Goal: Answer question/provide support: Share knowledge or assist other users

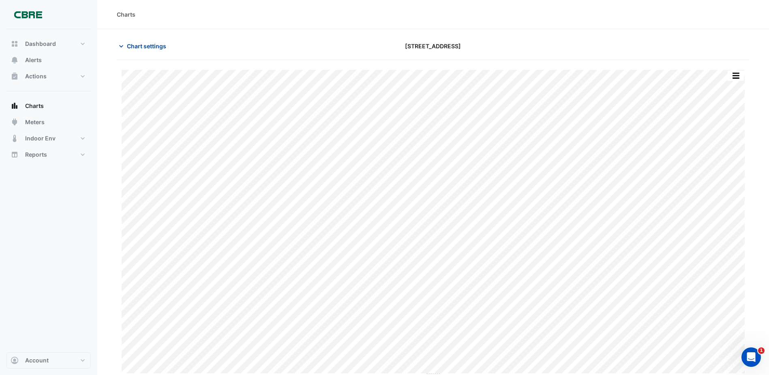
click at [161, 51] on button "Chart settings" at bounding box center [144, 46] width 55 height 14
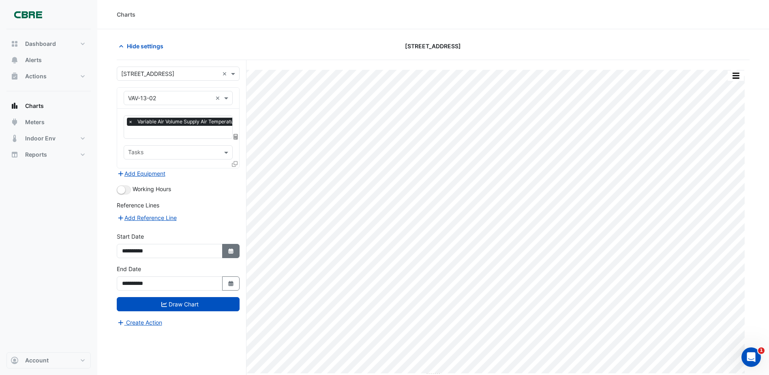
click at [225, 250] on button "Select Date" at bounding box center [231, 251] width 18 height 14
select select "*"
select select "****"
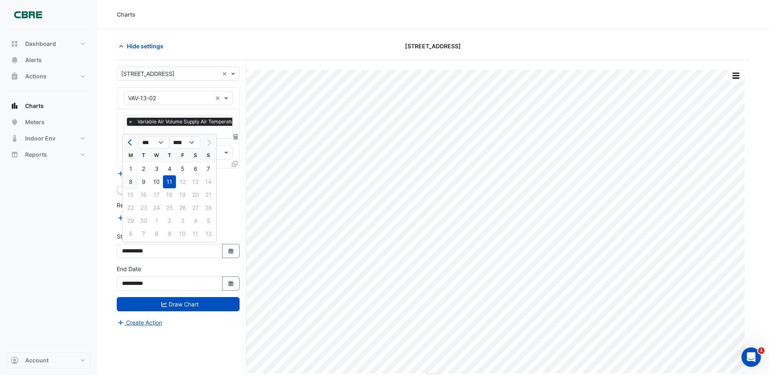
click at [128, 179] on div "8" at bounding box center [130, 181] width 13 height 13
type input "**********"
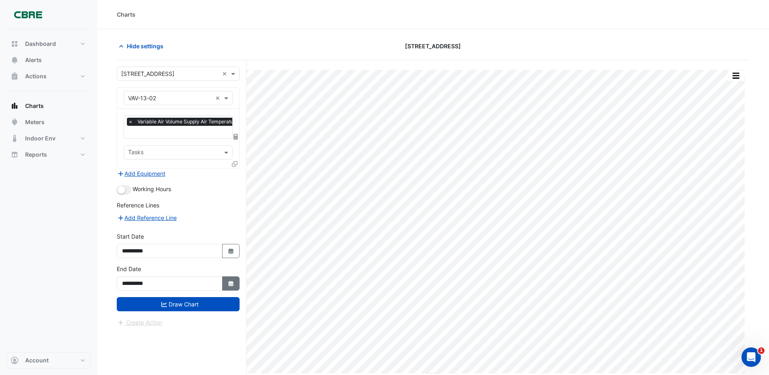
click at [227, 282] on button "Select Date" at bounding box center [231, 283] width 18 height 14
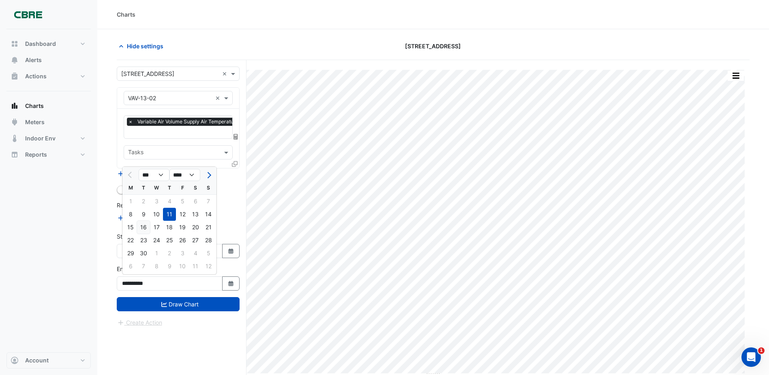
click at [145, 229] on div "16" at bounding box center [143, 227] width 13 height 13
type input "**********"
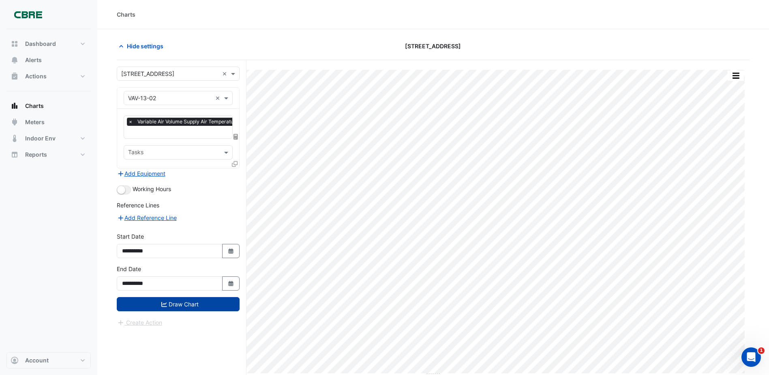
click at [176, 299] on button "Draw Chart" at bounding box center [178, 304] width 123 height 14
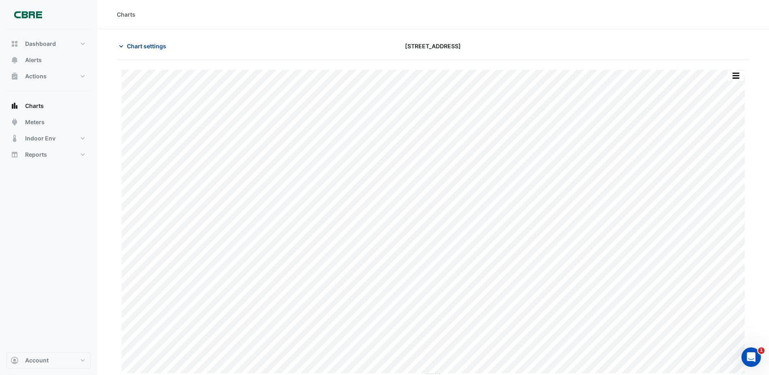
click at [139, 45] on span "Chart settings" at bounding box center [146, 46] width 39 height 9
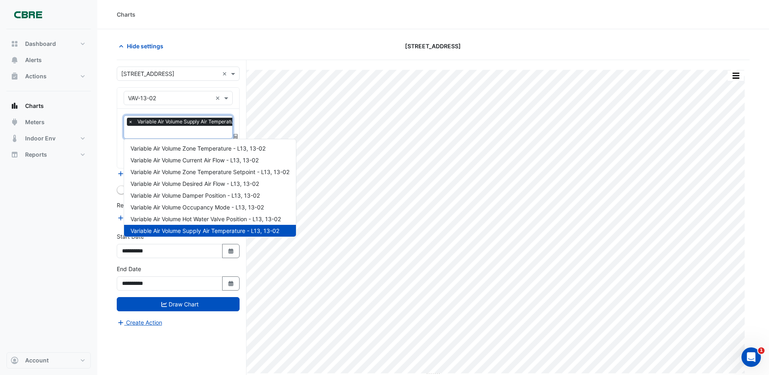
click at [154, 132] on input "text" at bounding box center [200, 133] width 144 height 9
click at [176, 149] on span "Variable Air Volume Zone Temperature - L13, 13-02" at bounding box center [198, 148] width 135 height 7
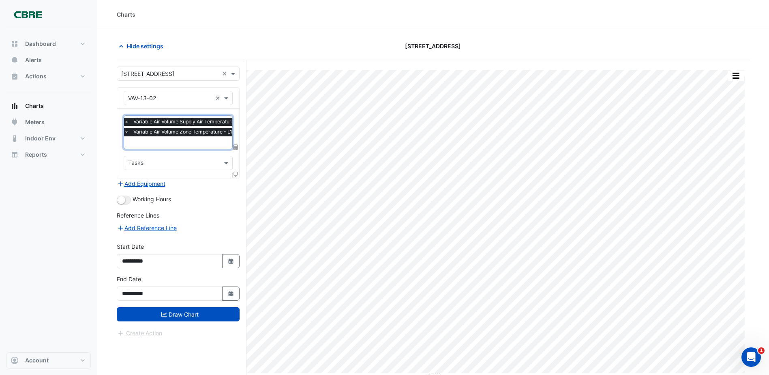
click at [123, 121] on div "× Variable Air Volume Supply Air Temperature - L13, 13-02 × Variable Air Volume…" at bounding box center [178, 144] width 122 height 70
click at [127, 120] on span "×" at bounding box center [126, 122] width 7 height 8
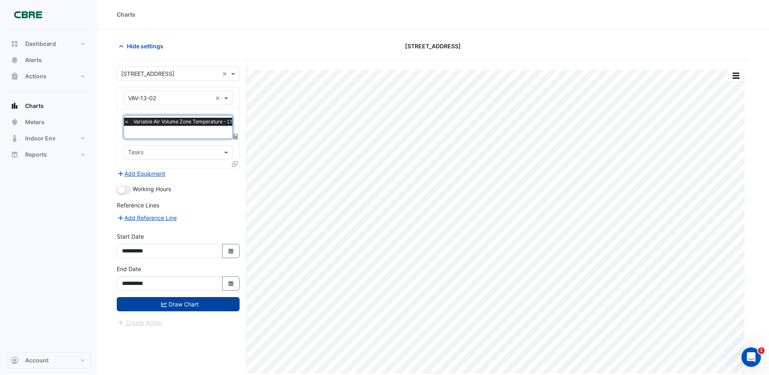
click at [196, 302] on button "Draw Chart" at bounding box center [178, 304] width 123 height 14
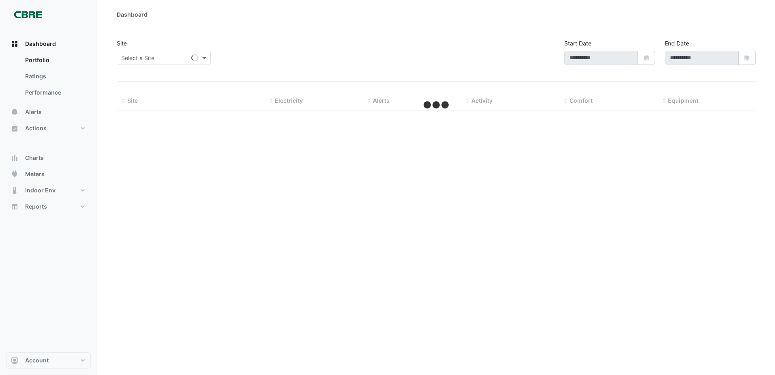
type input "**********"
select select "***"
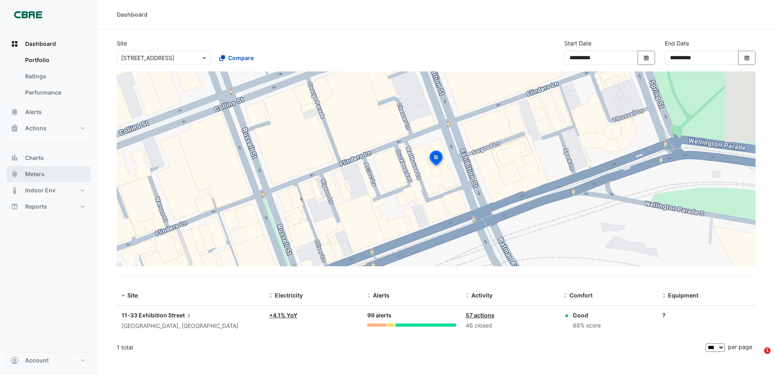
click at [45, 166] on button "Meters" at bounding box center [48, 174] width 84 height 16
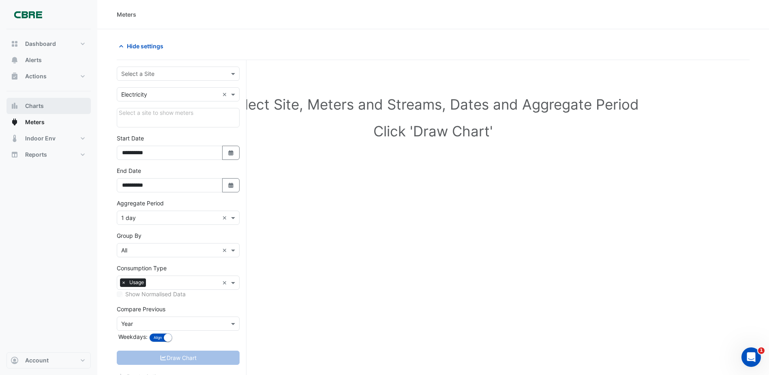
click at [47, 104] on button "Charts" at bounding box center [48, 106] width 84 height 16
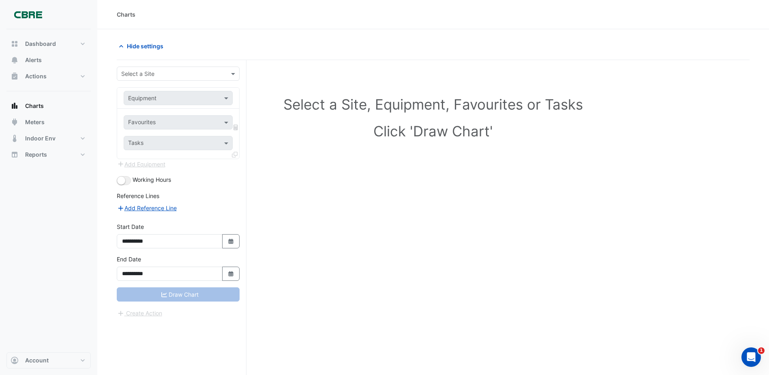
click at [177, 76] on input "text" at bounding box center [170, 74] width 98 height 9
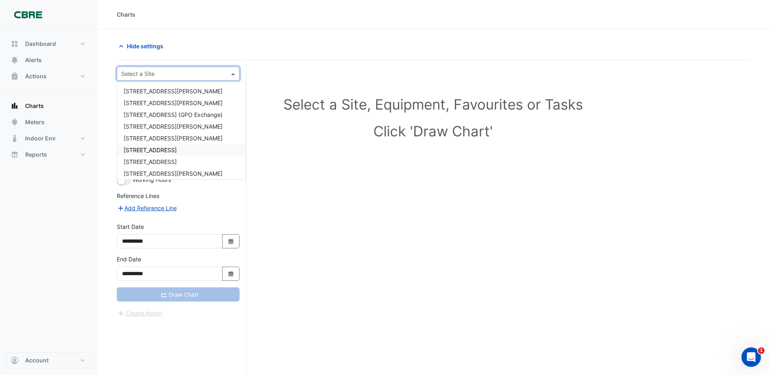
click at [169, 148] on span "[STREET_ADDRESS]" at bounding box center [150, 149] width 53 height 7
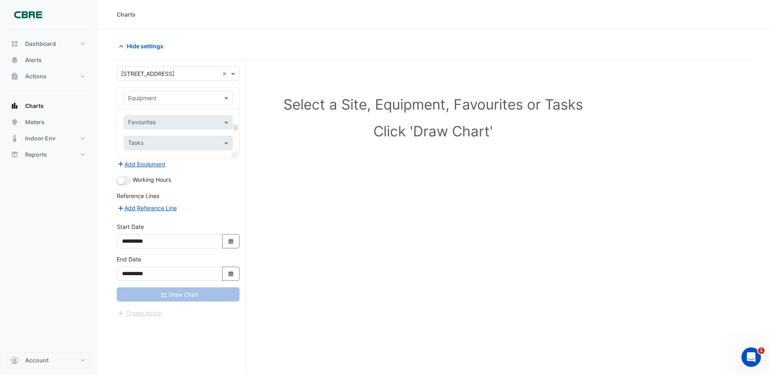
click at [180, 100] on input "text" at bounding box center [170, 98] width 84 height 9
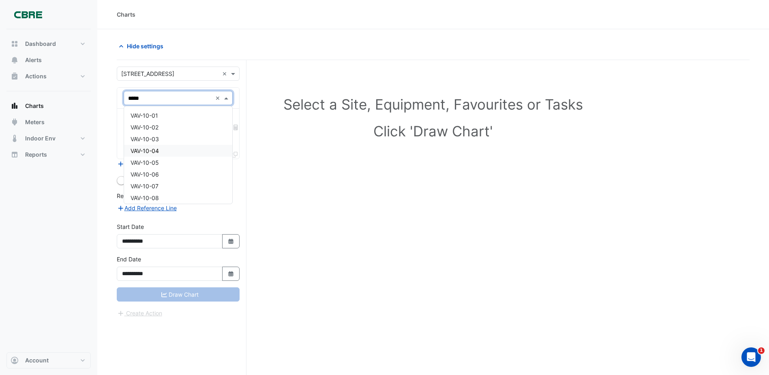
type input "******"
click at [161, 118] on div "VAV-13-01" at bounding box center [178, 115] width 108 height 12
click at [182, 118] on div "Favourites" at bounding box center [171, 122] width 95 height 13
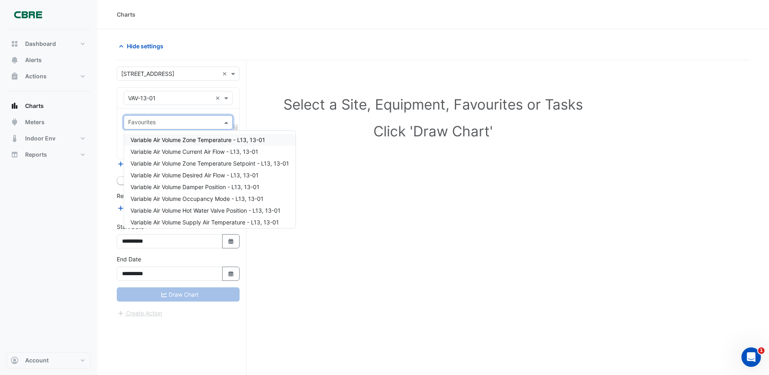
click at [187, 139] on span "Variable Air Volume Zone Temperature - L13, 13-01" at bounding box center [198, 139] width 135 height 7
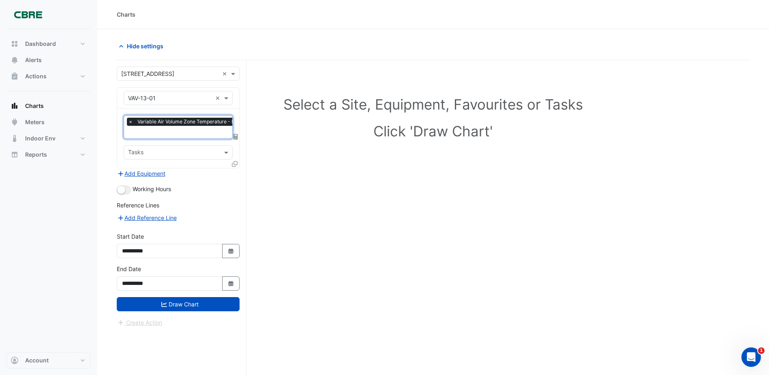
click at [236, 163] on icon at bounding box center [235, 164] width 6 height 6
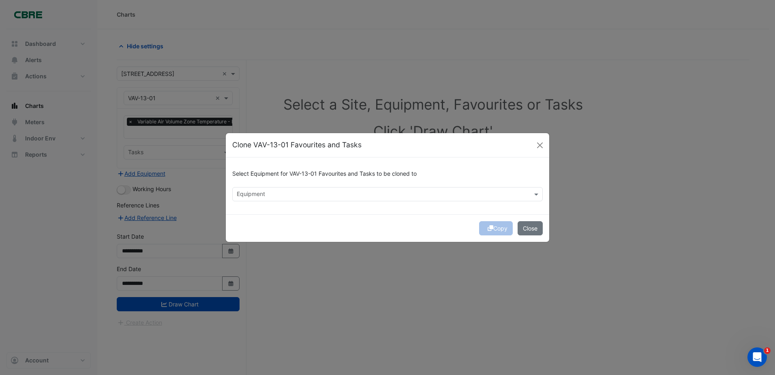
click at [287, 196] on input "text" at bounding box center [383, 195] width 292 height 9
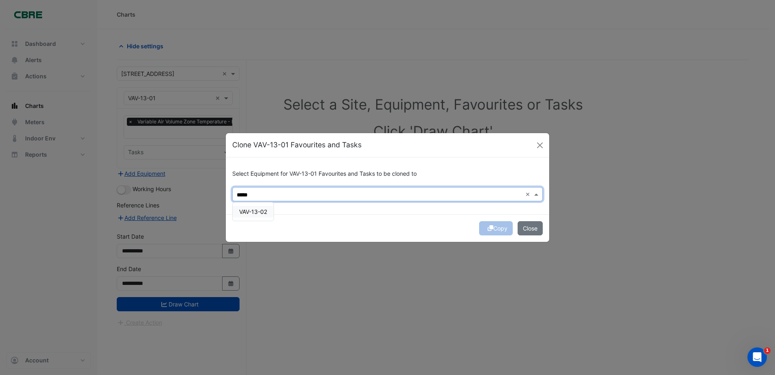
click at [267, 213] on span "VAV-13-02" at bounding box center [253, 211] width 28 height 7
click at [460, 197] on input "*****" at bounding box center [398, 195] width 247 height 9
type input "*****"
click at [442, 225] on div "Copy Close" at bounding box center [387, 228] width 323 height 28
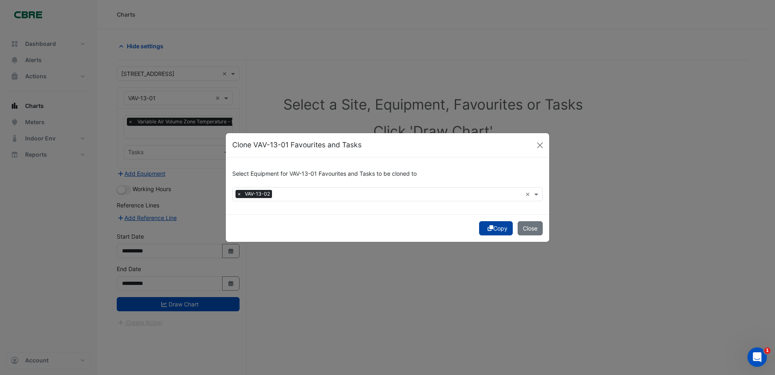
click at [494, 229] on button "Copy" at bounding box center [496, 228] width 34 height 14
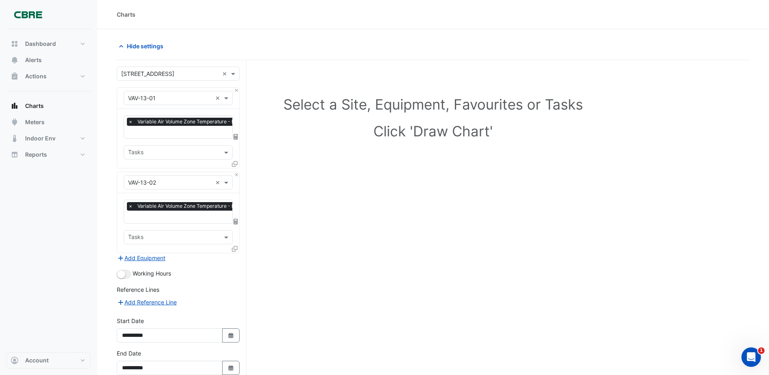
click at [233, 250] on div at bounding box center [235, 250] width 7 height 12
click at [233, 247] on icon at bounding box center [235, 249] width 6 height 6
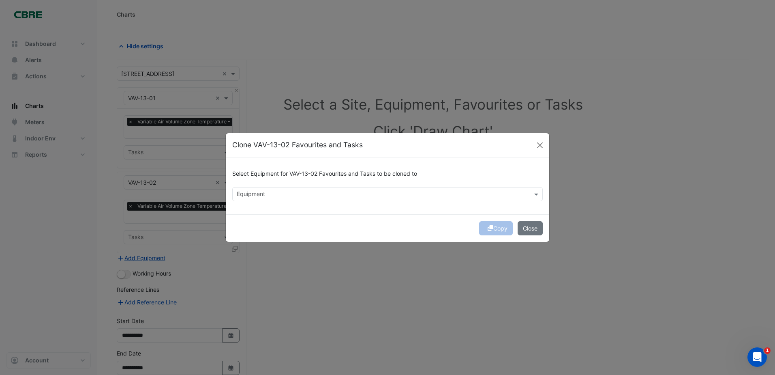
click at [291, 201] on div "Select Equipment for VAV-13-02 Favourites and Tasks to be cloned to Equipment" at bounding box center [387, 185] width 323 height 57
click at [290, 196] on input "text" at bounding box center [383, 195] width 292 height 9
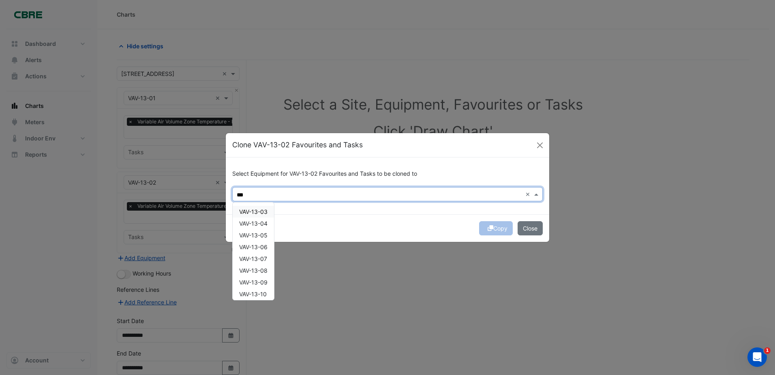
drag, startPoint x: 260, startPoint y: 208, endPoint x: 272, endPoint y: 210, distance: 12.3
click at [260, 208] on span "VAV-13-03" at bounding box center [253, 211] width 28 height 7
type input "***"
click at [432, 231] on div "Copy Close" at bounding box center [387, 228] width 323 height 28
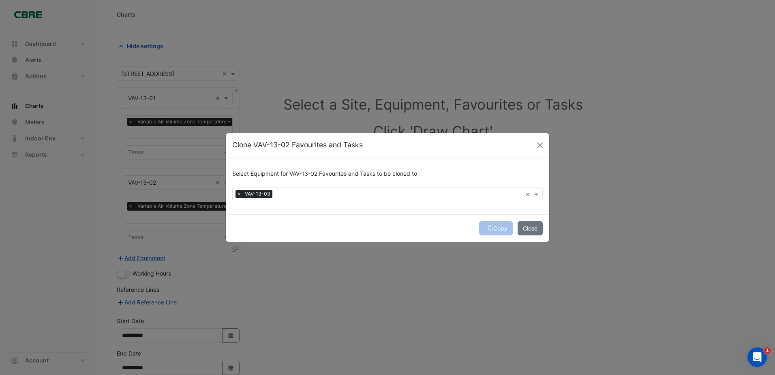
click at [484, 228] on div "Copy Close" at bounding box center [387, 228] width 323 height 28
click at [499, 228] on button "Copy" at bounding box center [496, 228] width 34 height 14
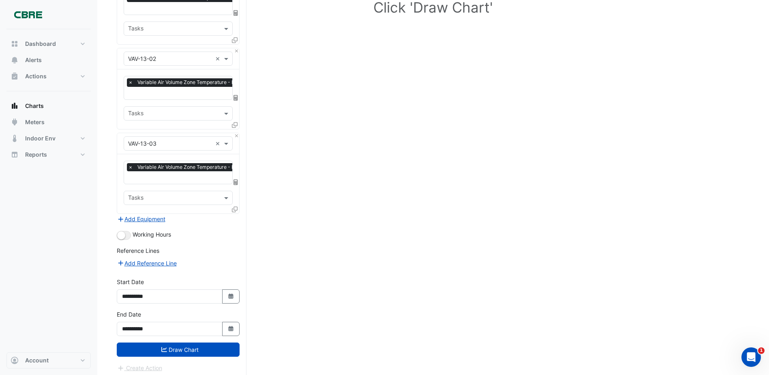
scroll to position [125, 0]
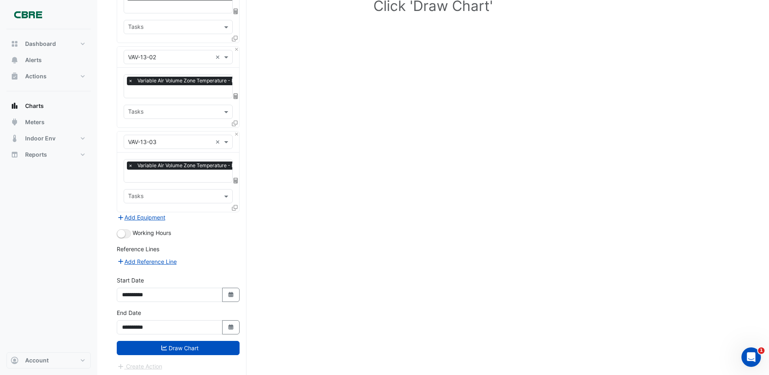
click at [184, 196] on input "text" at bounding box center [173, 197] width 91 height 9
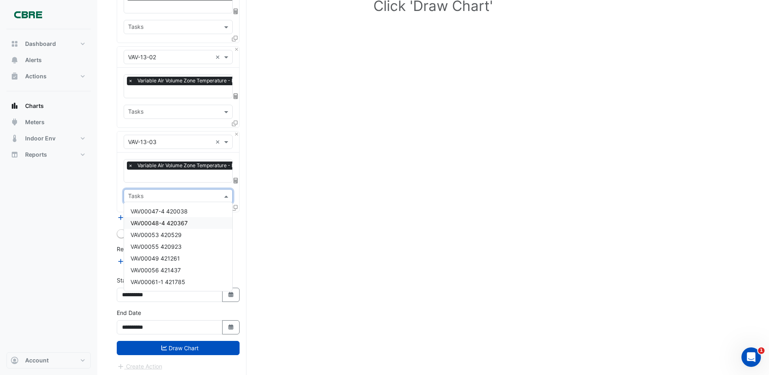
click at [104, 173] on section "Hide settings Select a Site, Equipment, Favourites or Tasks Click 'Draw Chart' …" at bounding box center [433, 140] width 672 height 473
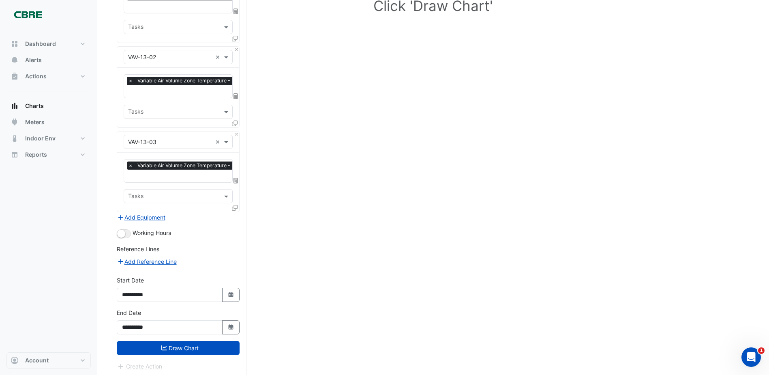
click at [242, 290] on div "**********" at bounding box center [178, 292] width 133 height 32
click at [228, 294] on icon "Select Date" at bounding box center [230, 294] width 7 height 6
select select "*"
select select "****"
click at [170, 225] on div "11" at bounding box center [169, 223] width 13 height 13
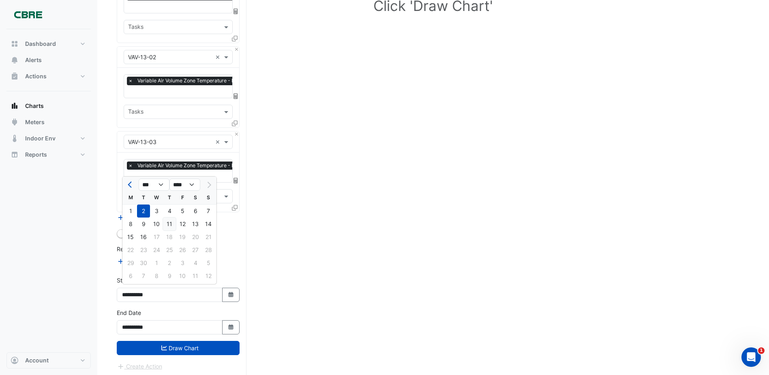
type input "**********"
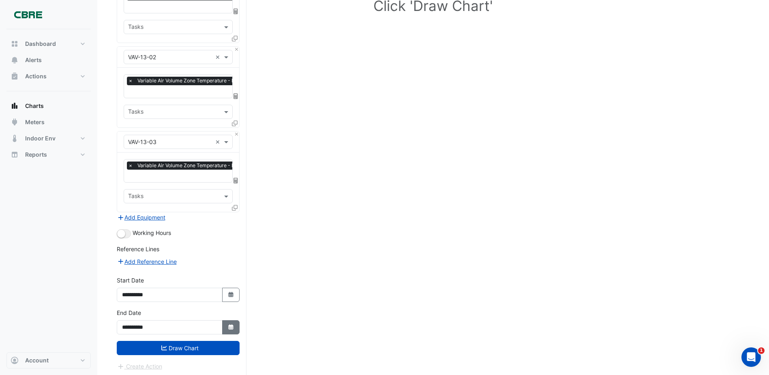
click at [226, 327] on button "Select Date" at bounding box center [231, 327] width 18 height 14
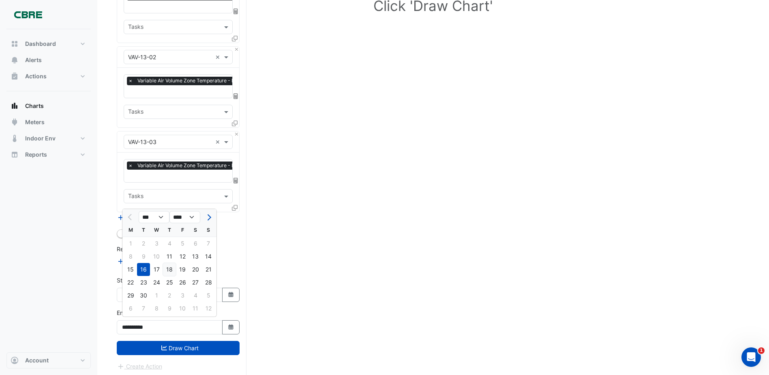
click at [170, 269] on div "18" at bounding box center [169, 269] width 13 height 13
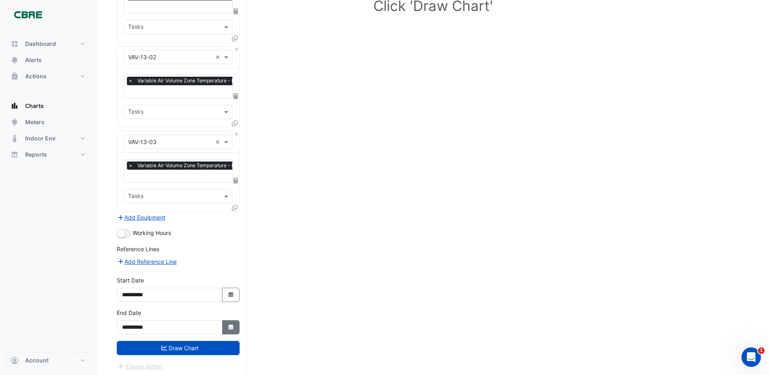
click at [233, 324] on icon "button" at bounding box center [230, 326] width 5 height 5
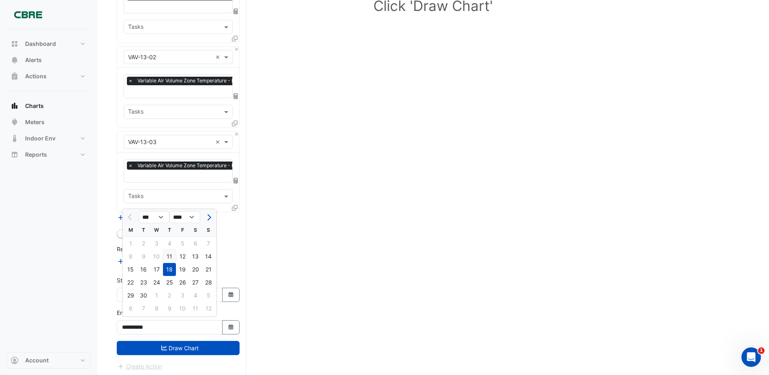
click at [169, 256] on div "11" at bounding box center [169, 256] width 13 height 13
type input "**********"
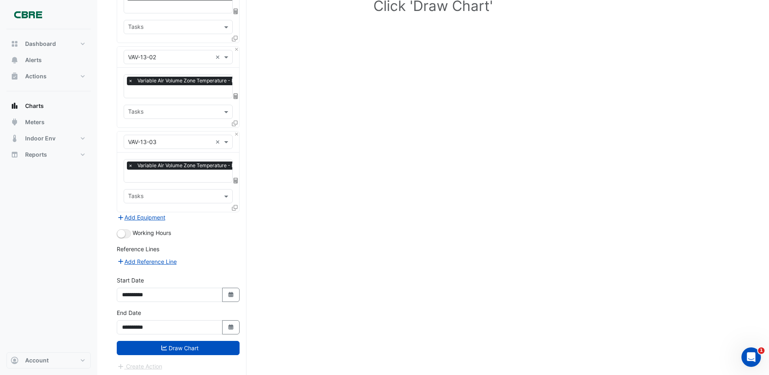
click at [225, 353] on form "× 11-33 Exhibition Street × × VAV-13-01 × × Variable Air Volume Zone Temperatur…" at bounding box center [178, 155] width 123 height 429
click at [225, 347] on button "Draw Chart" at bounding box center [178, 348] width 123 height 14
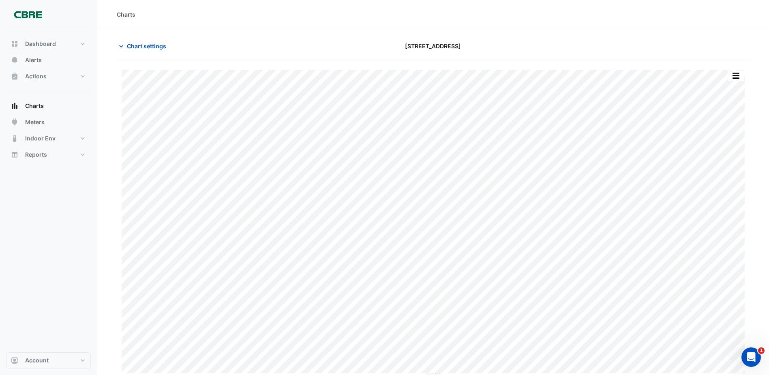
click at [86, 171] on div "Dashboard Portfolio Ratings Performance Alerts Actions Site Manager Charts" at bounding box center [48, 190] width 84 height 323
click at [145, 47] on span "Chart settings" at bounding box center [146, 46] width 39 height 9
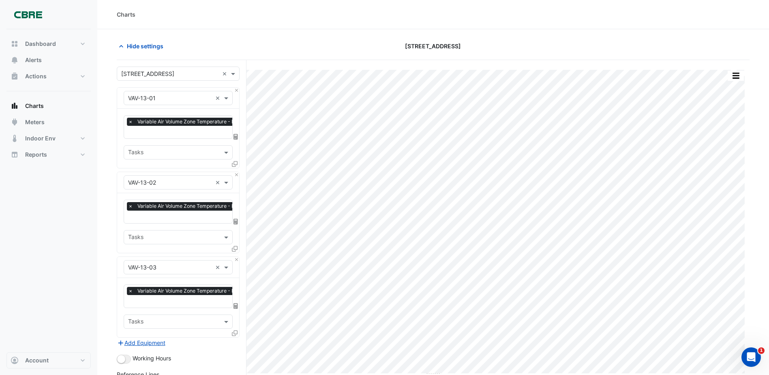
click at [186, 133] on input "text" at bounding box center [194, 133] width 132 height 9
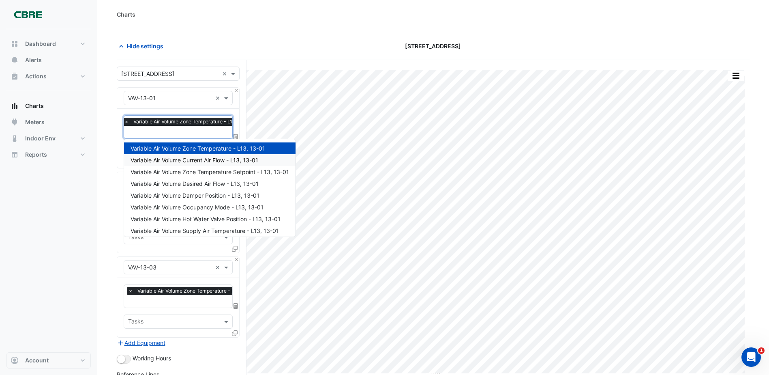
click at [194, 155] on div "Variable Air Volume Current Air Flow - L13, 13-01" at bounding box center [209, 160] width 171 height 12
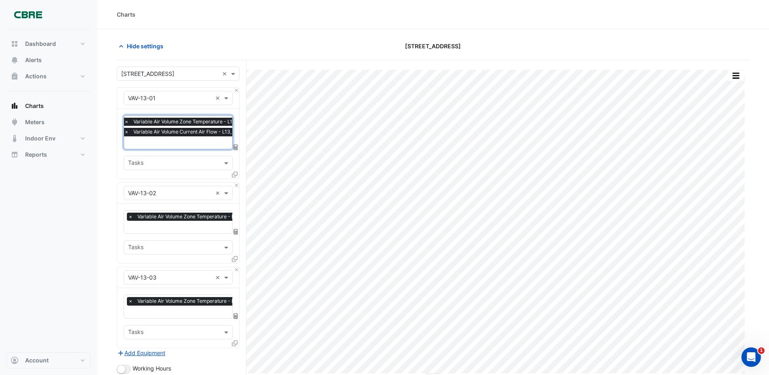
click at [126, 121] on span "×" at bounding box center [126, 122] width 7 height 8
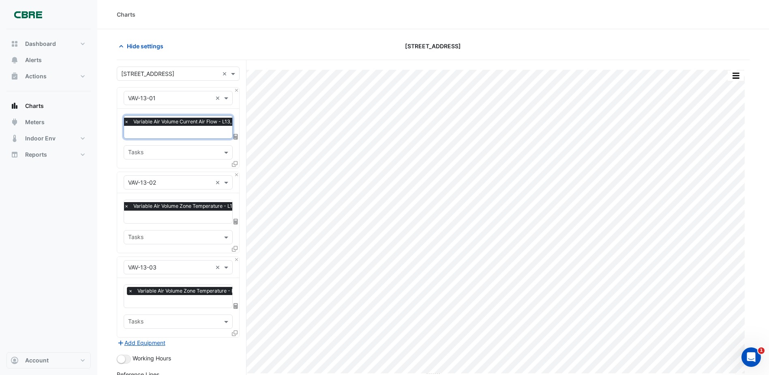
click at [157, 218] on input "text" at bounding box center [190, 217] width 132 height 9
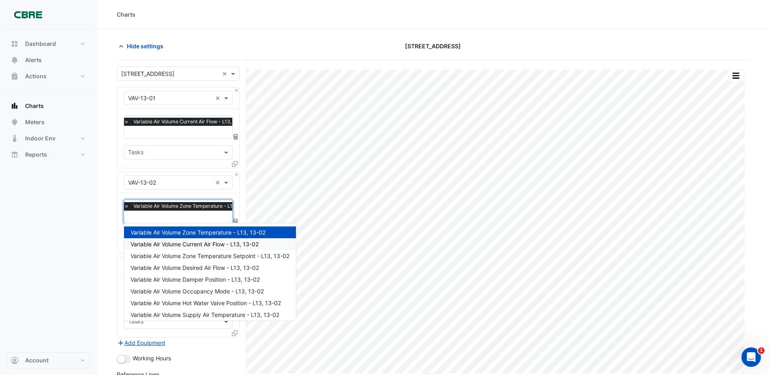
click at [139, 248] on div "Variable Air Volume Current Air Flow - L13, 13-02" at bounding box center [210, 244] width 172 height 12
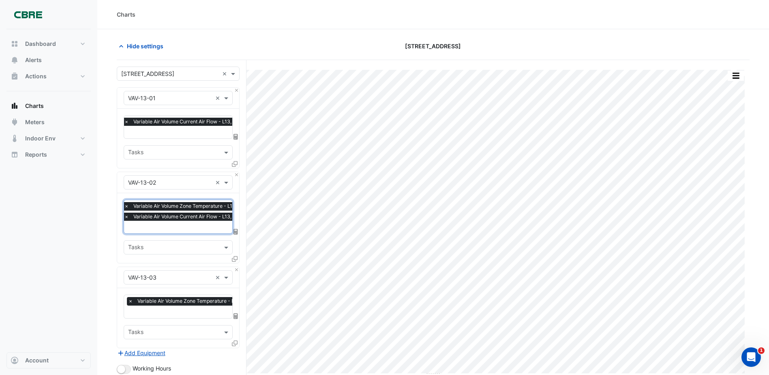
click at [127, 204] on span "×" at bounding box center [126, 206] width 7 height 8
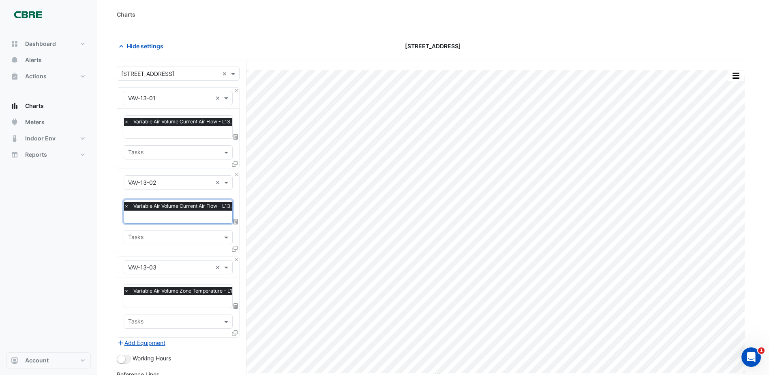
click at [167, 300] on input "text" at bounding box center [190, 302] width 133 height 9
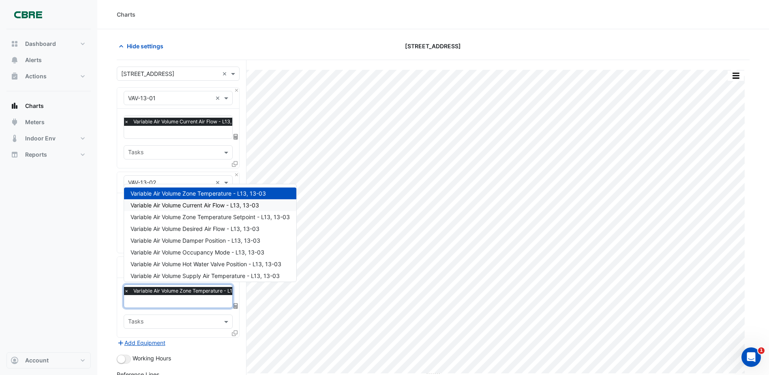
click at [131, 203] on span "Variable Air Volume Current Air Flow - L13, 13-03" at bounding box center [195, 204] width 129 height 7
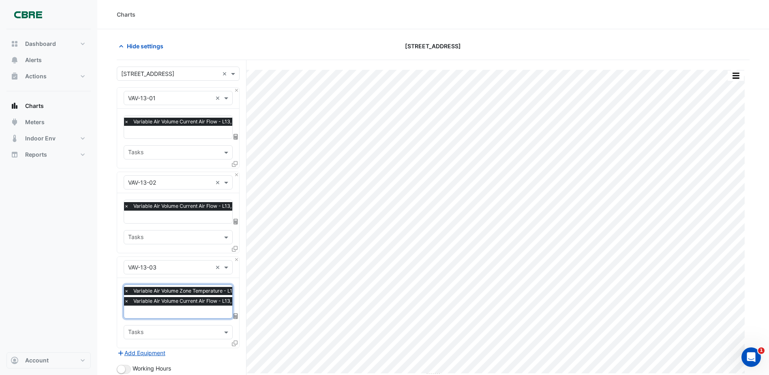
click at [124, 289] on span "×" at bounding box center [126, 291] width 7 height 8
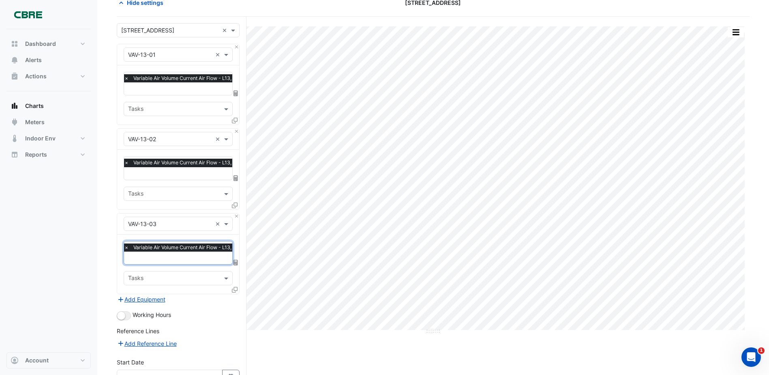
scroll to position [125, 0]
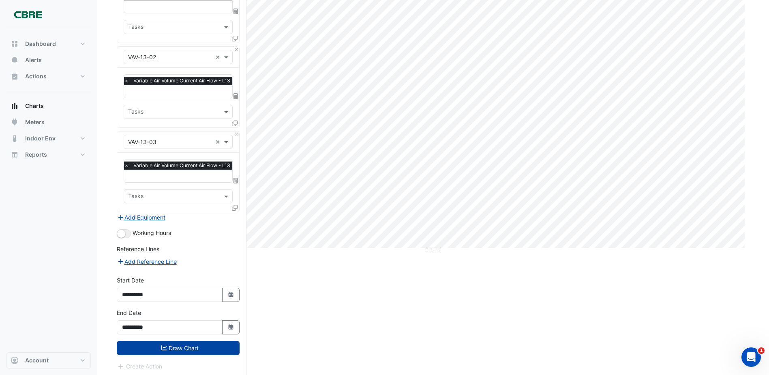
click at [189, 346] on button "Draw Chart" at bounding box center [178, 348] width 123 height 14
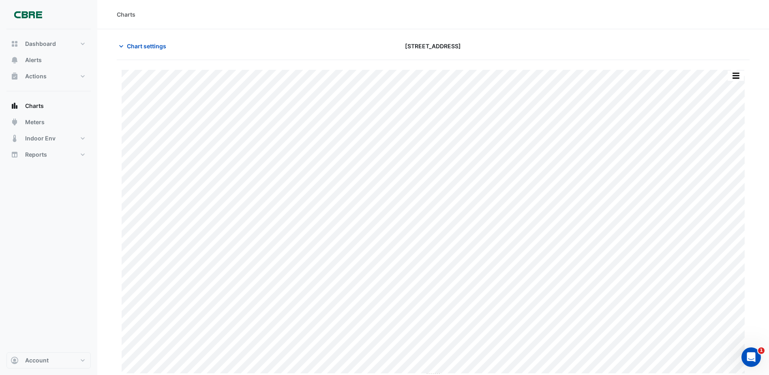
click at [80, 241] on div "Dashboard Portfolio Ratings Performance Alerts Actions Site Manager Charts" at bounding box center [48, 190] width 84 height 323
click at [46, 64] on button "Alerts" at bounding box center [48, 60] width 84 height 16
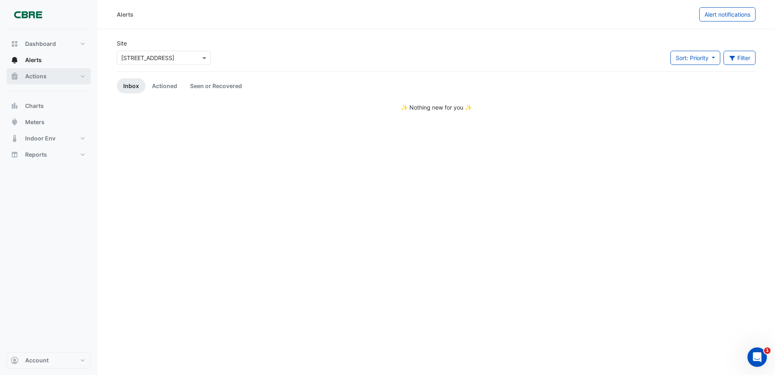
click at [66, 76] on button "Actions" at bounding box center [48, 76] width 84 height 16
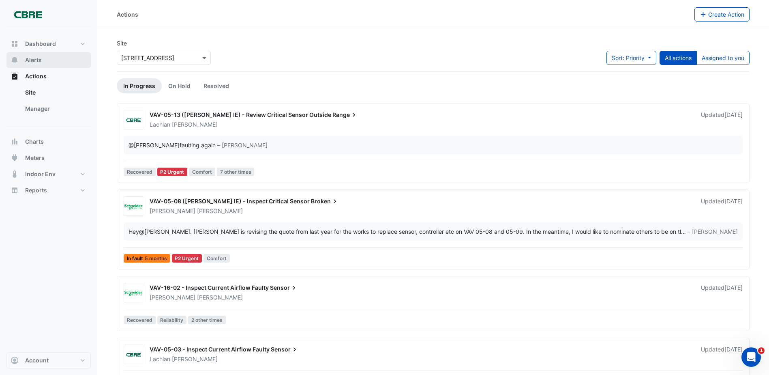
click at [41, 61] on span "Alerts" at bounding box center [33, 60] width 17 height 8
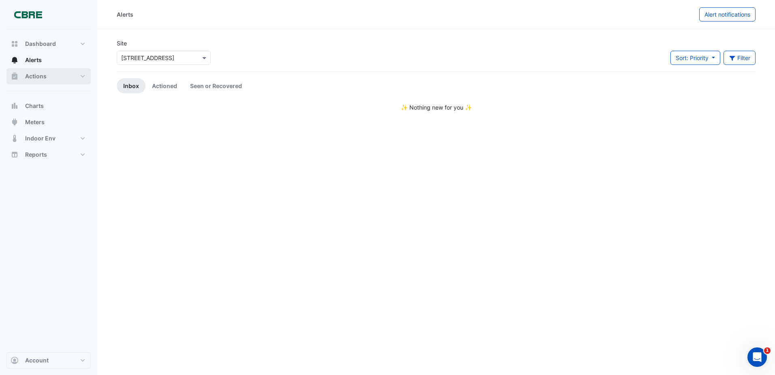
click at [61, 75] on button "Actions" at bounding box center [48, 76] width 84 height 16
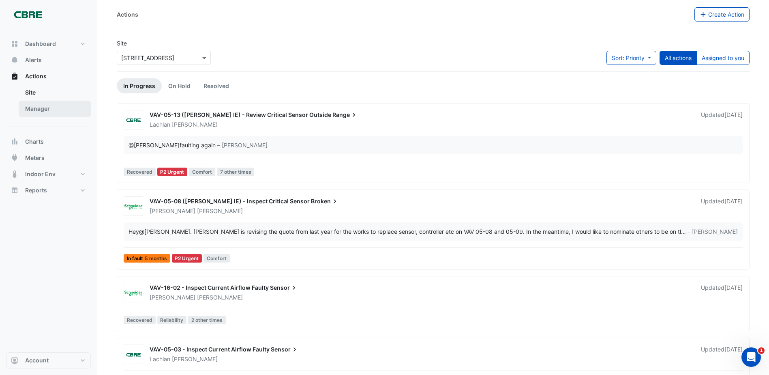
click at [55, 107] on link "Manager" at bounding box center [55, 109] width 72 height 16
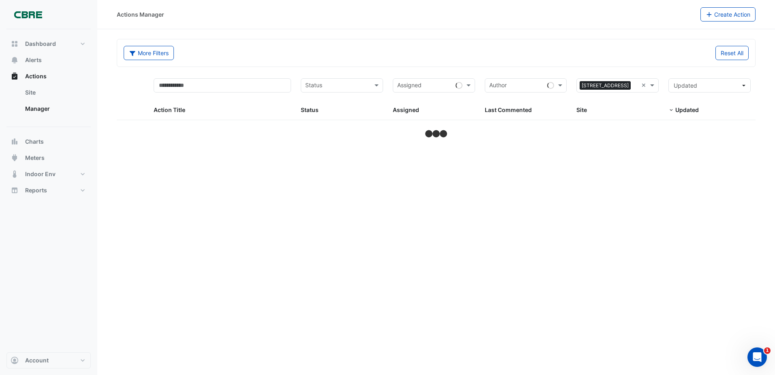
select select "***"
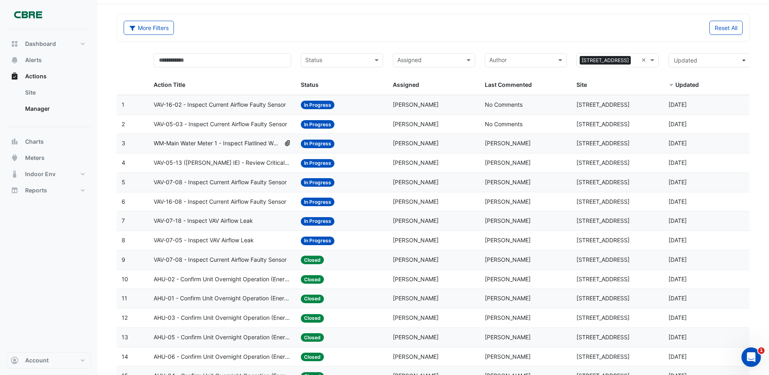
scroll to position [81, 0]
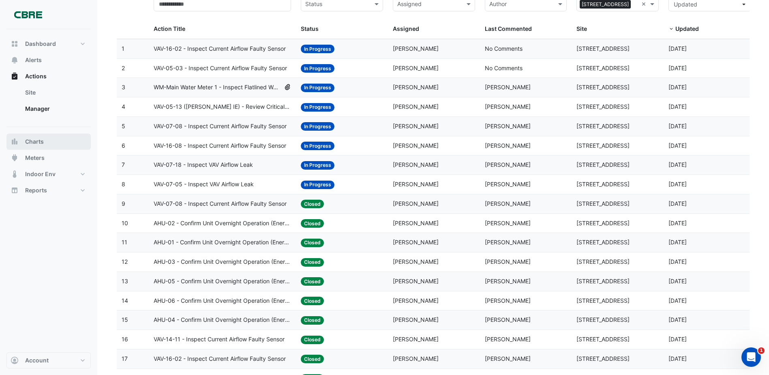
click at [48, 145] on button "Charts" at bounding box center [48, 141] width 84 height 16
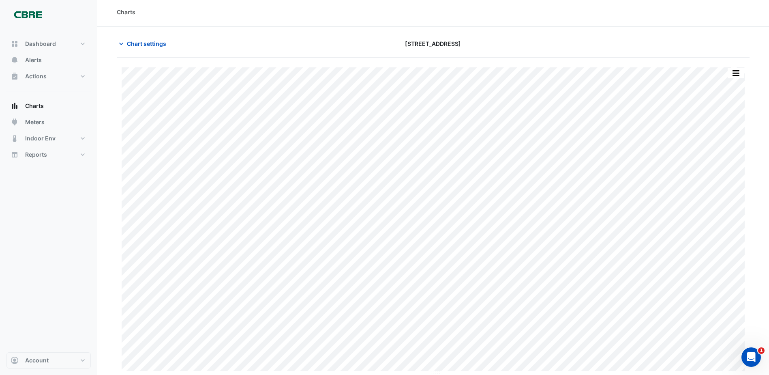
type input "**********"
click at [131, 52] on div "Chart settings 11-33 Exhibition Street" at bounding box center [433, 46] width 633 height 21
click at [135, 48] on button "Chart settings" at bounding box center [144, 43] width 55 height 14
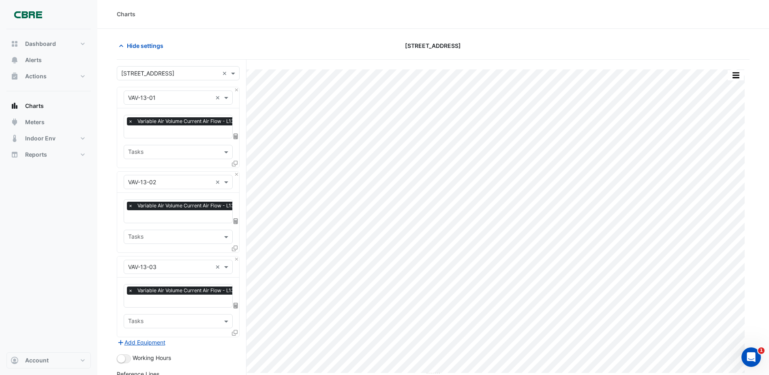
scroll to position [0, 0]
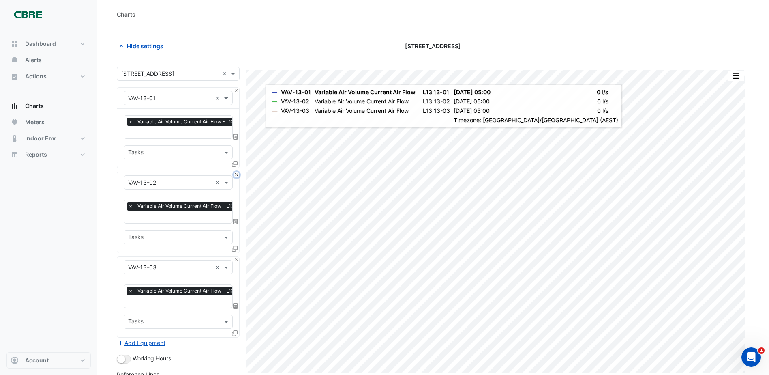
click at [237, 174] on button "Close" at bounding box center [236, 174] width 5 height 5
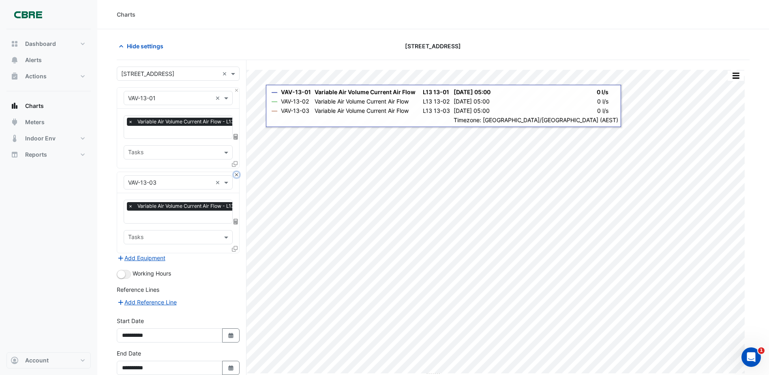
click at [237, 174] on button "Close" at bounding box center [236, 174] width 5 height 5
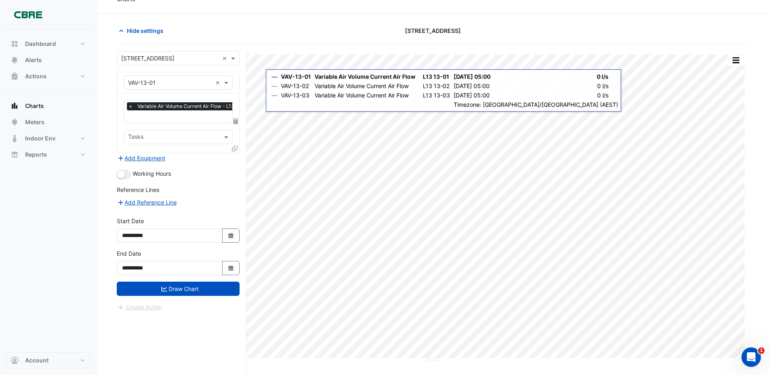
scroll to position [31, 0]
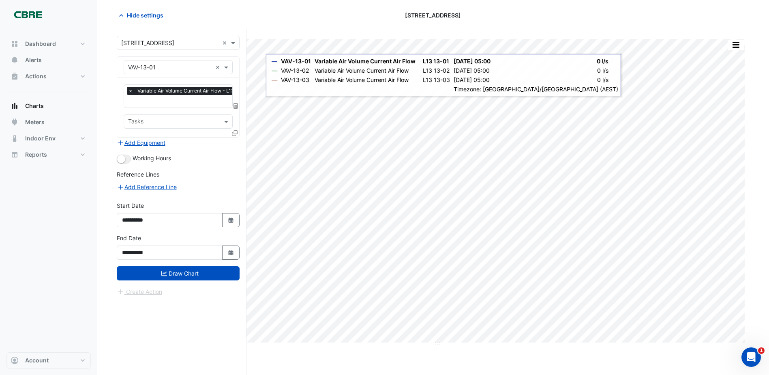
click at [169, 228] on div "**********" at bounding box center [178, 217] width 133 height 32
click at [169, 221] on input "**********" at bounding box center [170, 220] width 106 height 14
click at [224, 222] on button "Select Date" at bounding box center [231, 220] width 18 height 14
select select "*"
select select "****"
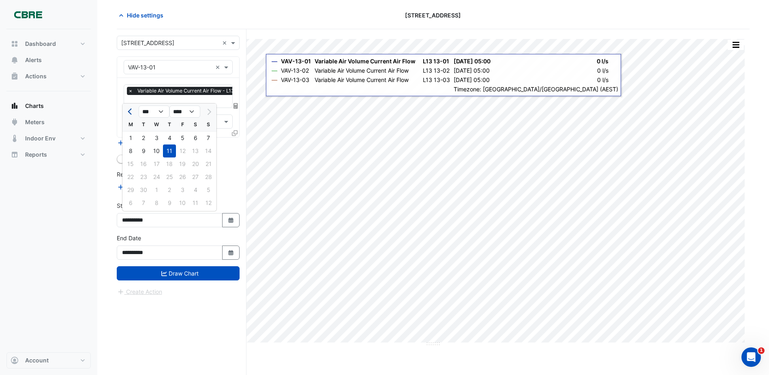
click at [129, 110] on span "Previous month" at bounding box center [131, 112] width 6 height 6
select select "*"
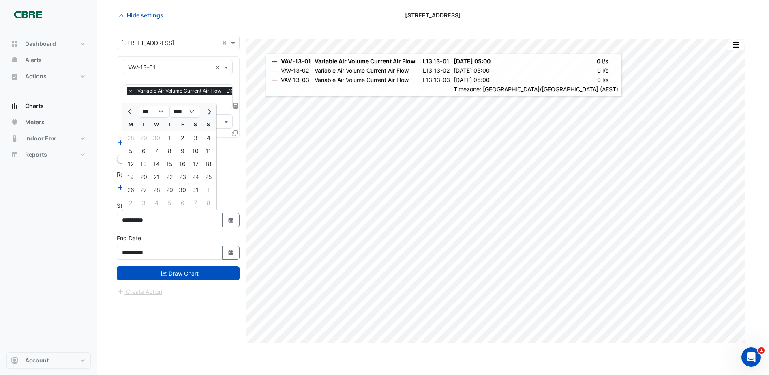
drag, startPoint x: 152, startPoint y: 159, endPoint x: 152, endPoint y: 165, distance: 6.5
click at [152, 159] on div "14" at bounding box center [156, 163] width 13 height 13
type input "**********"
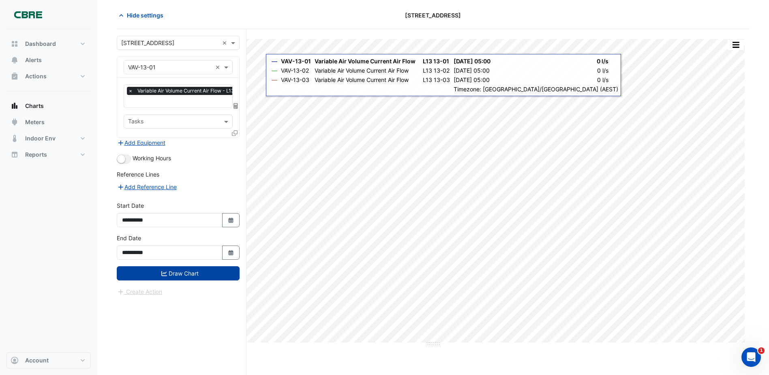
click at [176, 276] on button "Draw Chart" at bounding box center [178, 273] width 123 height 14
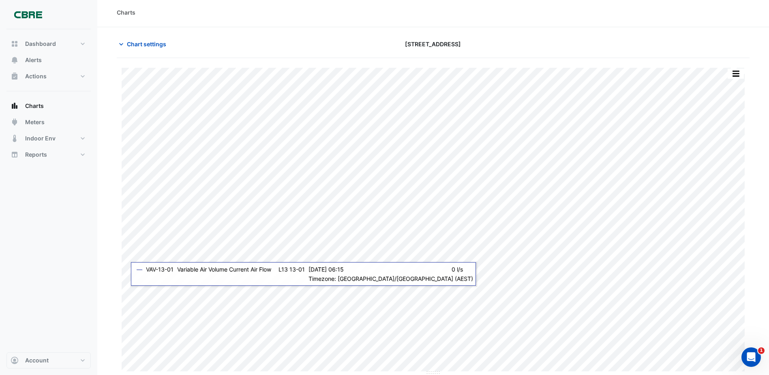
scroll to position [2, 0]
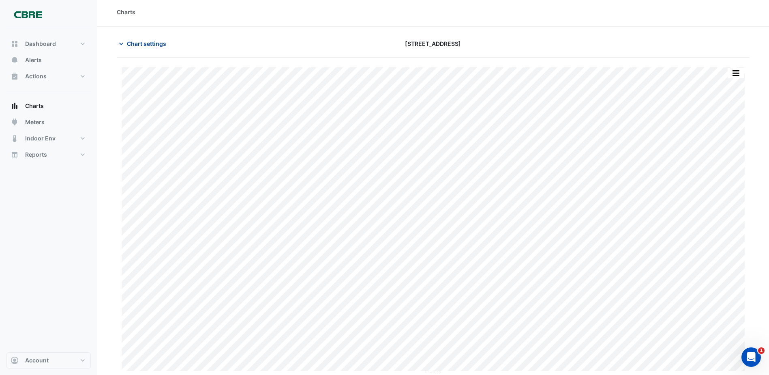
click at [131, 43] on span "Chart settings" at bounding box center [146, 43] width 39 height 9
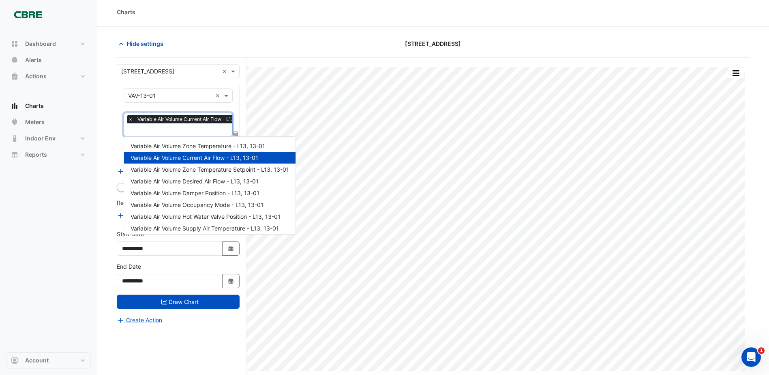
scroll to position [0, 4]
click at [163, 130] on input "text" at bounding box center [187, 130] width 126 height 9
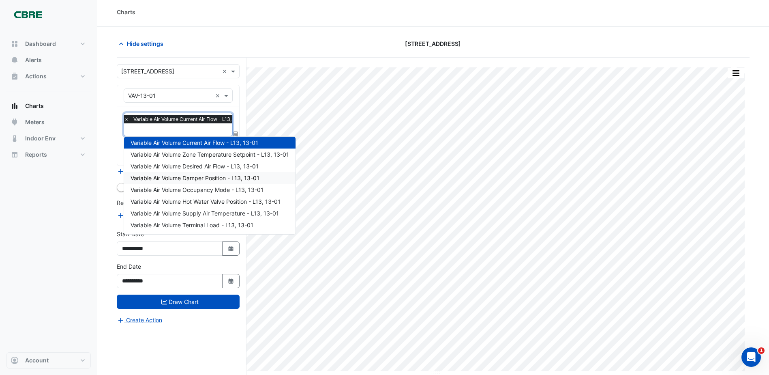
click at [204, 180] on span "Variable Air Volume Damper Position - L13, 13-01" at bounding box center [195, 177] width 129 height 7
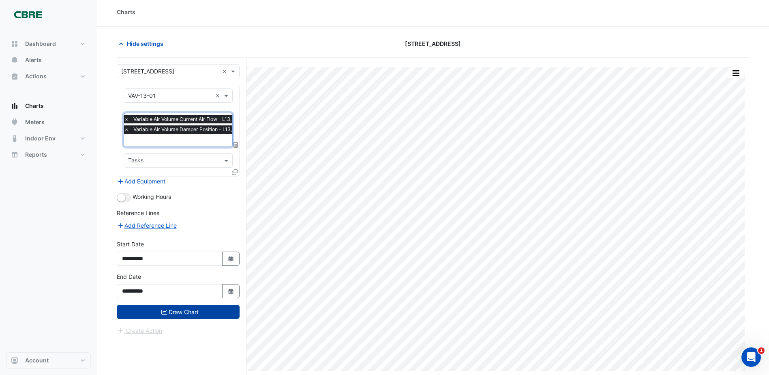
click at [208, 310] on button "Draw Chart" at bounding box center [178, 311] width 123 height 14
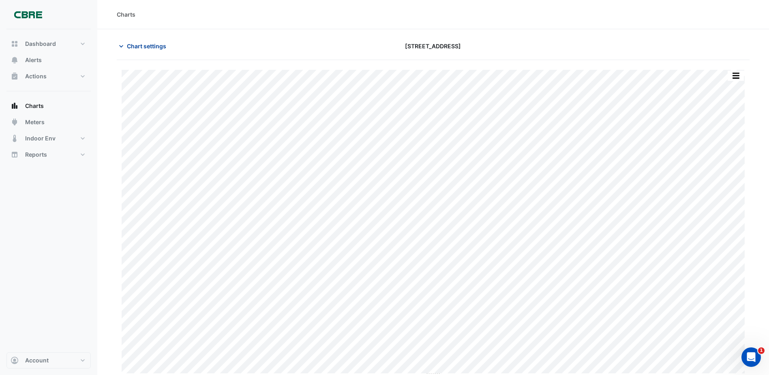
click at [136, 43] on span "Chart settings" at bounding box center [146, 46] width 39 height 9
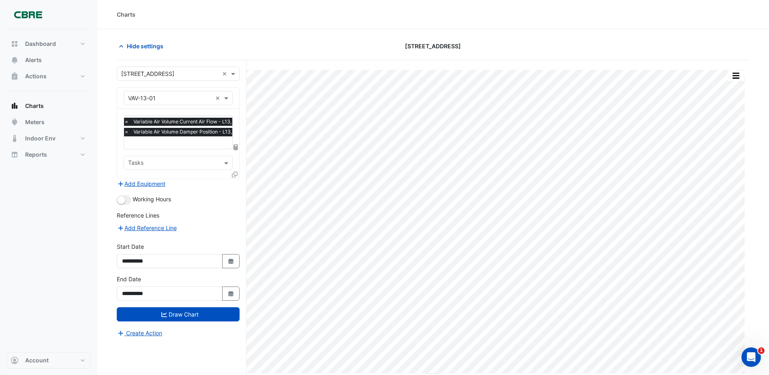
click at [124, 132] on div "× Variable Air Volume Current Air Flow - L13, 13-01 × Variable Air Volume Dampe…" at bounding box center [178, 132] width 109 height 34
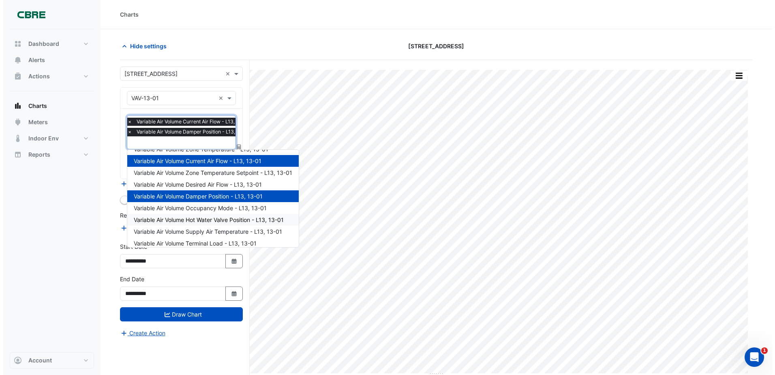
scroll to position [15, 0]
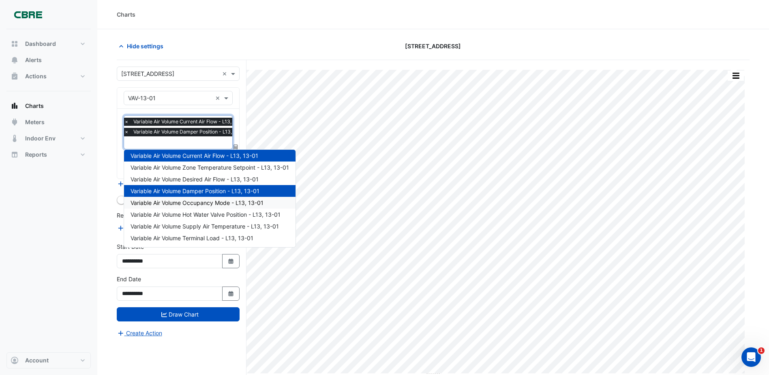
click at [239, 204] on span "Variable Air Volume Occupancy Mode - L13, 13-01" at bounding box center [197, 202] width 133 height 7
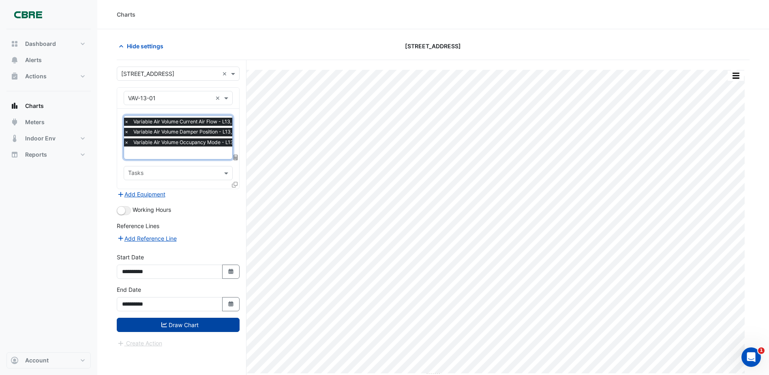
click at [199, 326] on button "Draw Chart" at bounding box center [178, 324] width 123 height 14
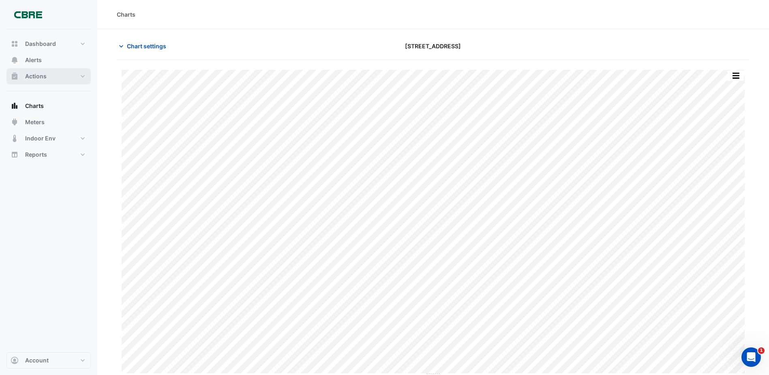
click at [55, 75] on button "Actions" at bounding box center [48, 76] width 84 height 16
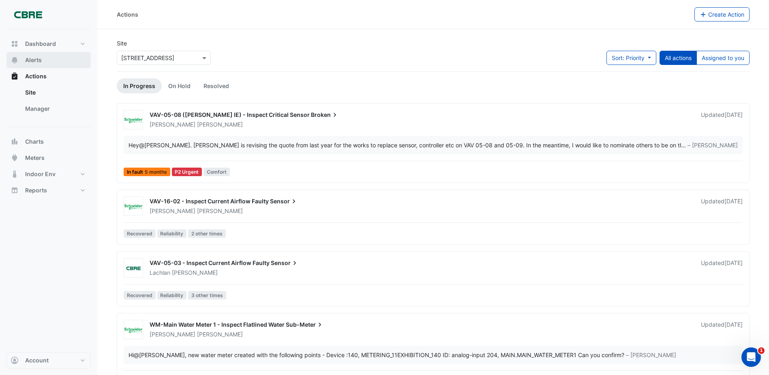
click at [67, 65] on button "Alerts" at bounding box center [48, 60] width 84 height 16
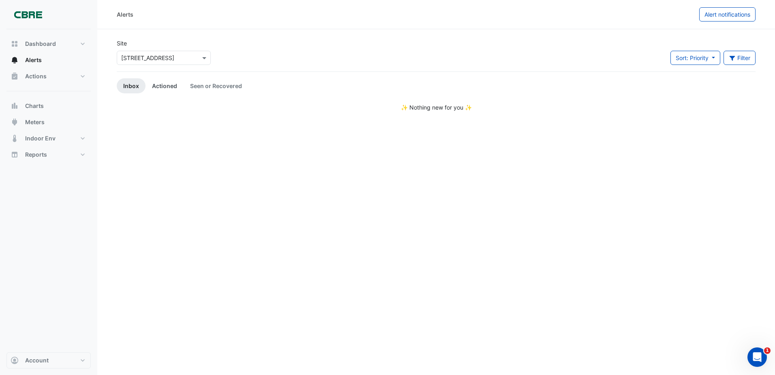
click at [169, 90] on link "Actioned" at bounding box center [165, 85] width 38 height 15
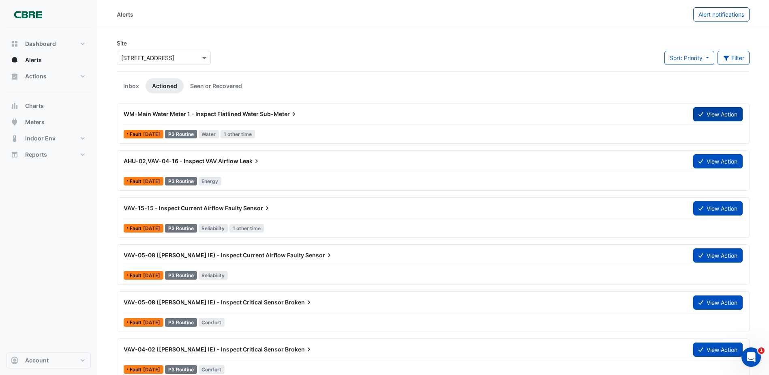
click at [712, 118] on button "View Action" at bounding box center [717, 114] width 49 height 14
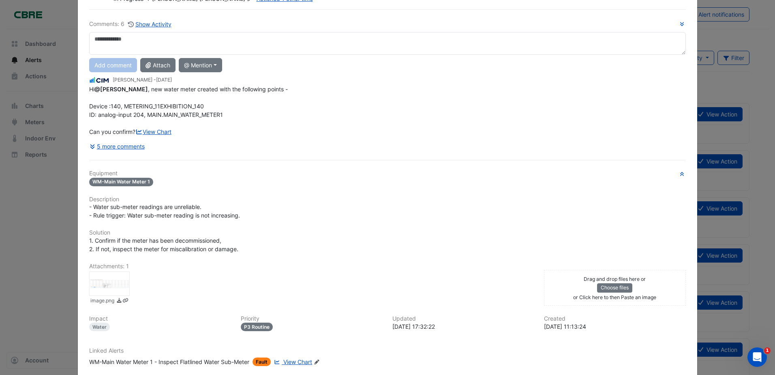
scroll to position [93, 0]
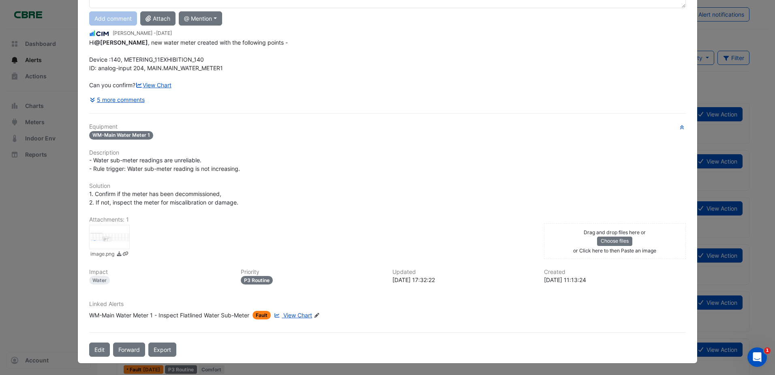
click at [307, 316] on span "View Chart" at bounding box center [297, 314] width 29 height 7
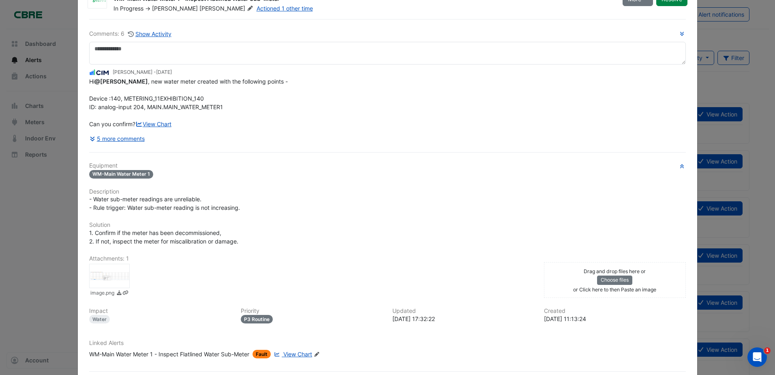
scroll to position [0, 0]
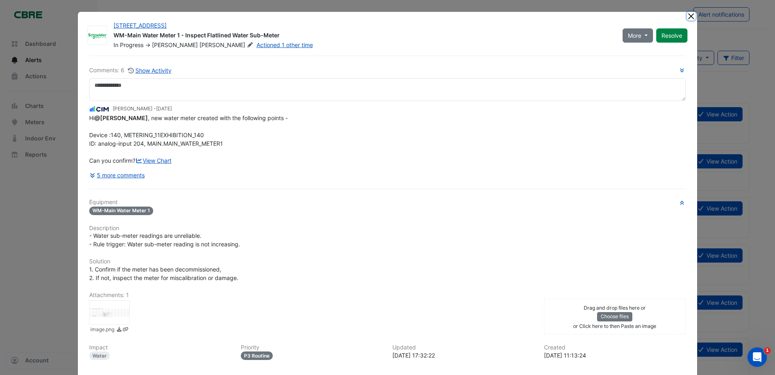
click at [689, 15] on button "Close" at bounding box center [691, 16] width 9 height 9
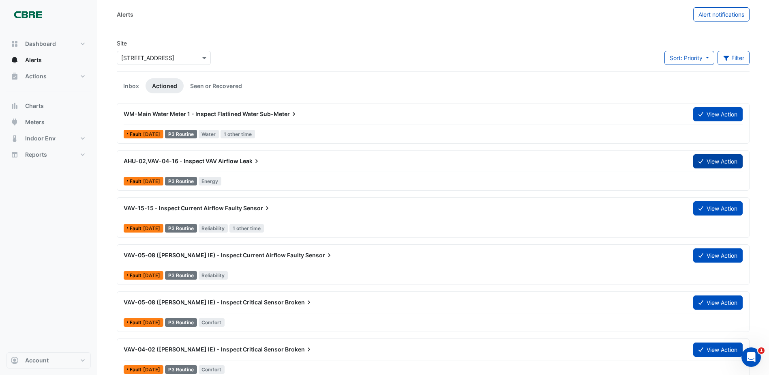
click at [701, 163] on icon at bounding box center [700, 161] width 5 height 6
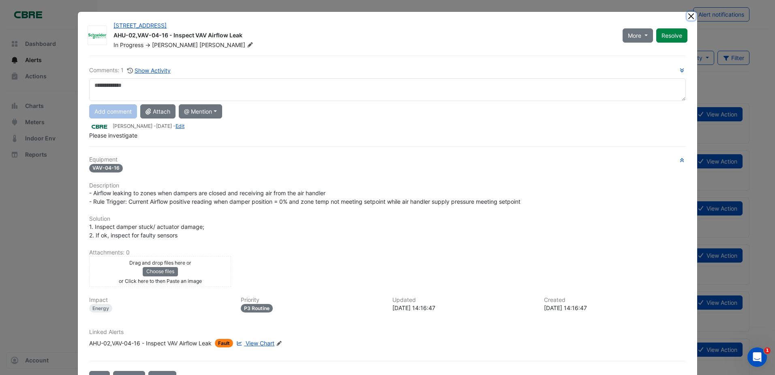
click at [688, 16] on button "Close" at bounding box center [691, 16] width 9 height 9
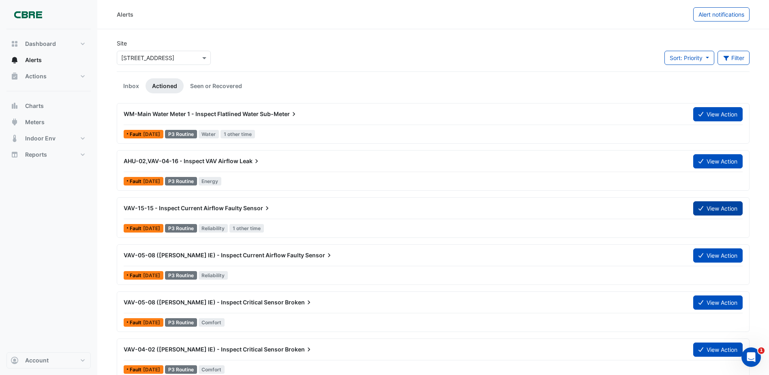
click at [706, 207] on button "View Action" at bounding box center [717, 208] width 49 height 14
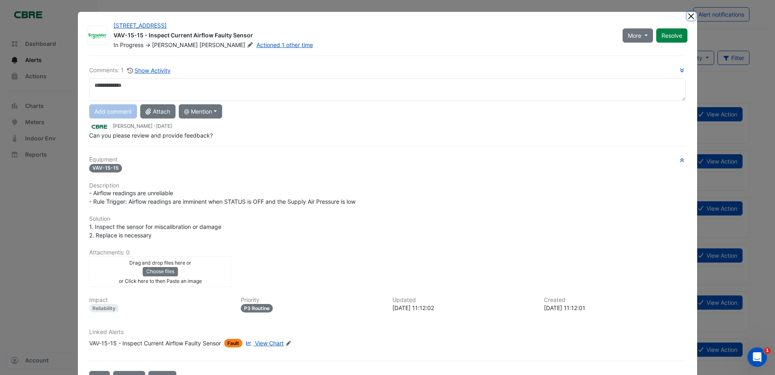
click at [690, 19] on button "Close" at bounding box center [691, 16] width 9 height 9
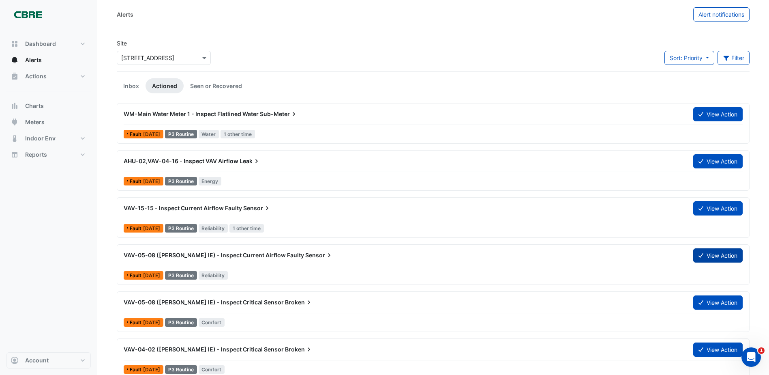
click at [707, 260] on button "View Action" at bounding box center [717, 255] width 49 height 14
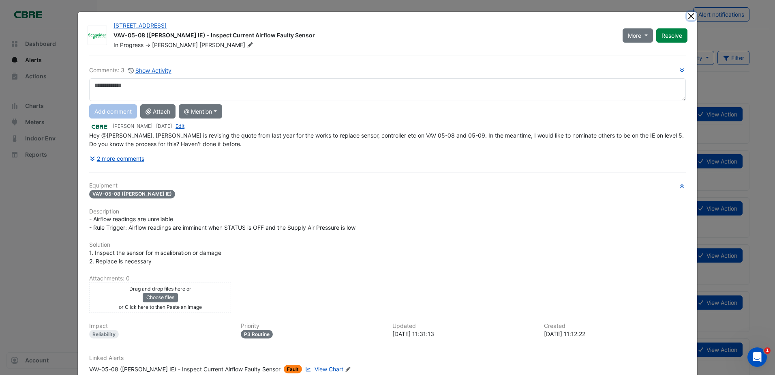
click at [690, 16] on button "Close" at bounding box center [691, 16] width 9 height 9
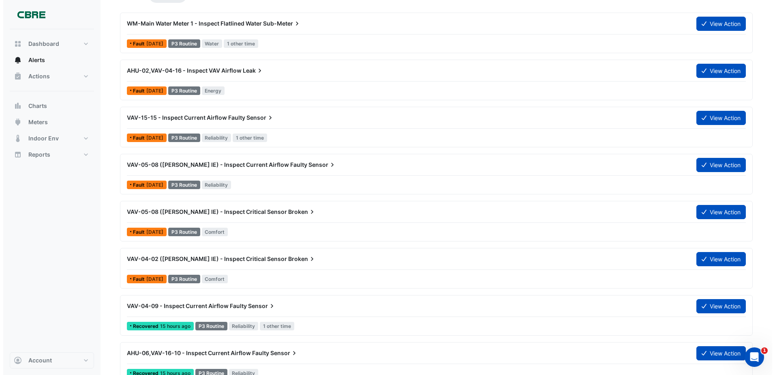
scroll to position [203, 0]
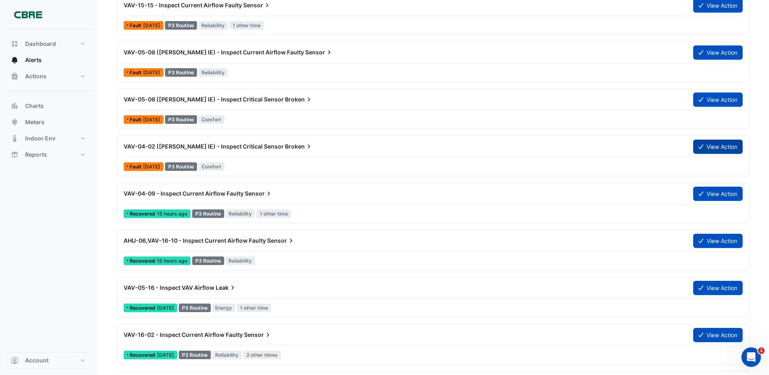
click at [709, 146] on button "View Action" at bounding box center [717, 146] width 49 height 14
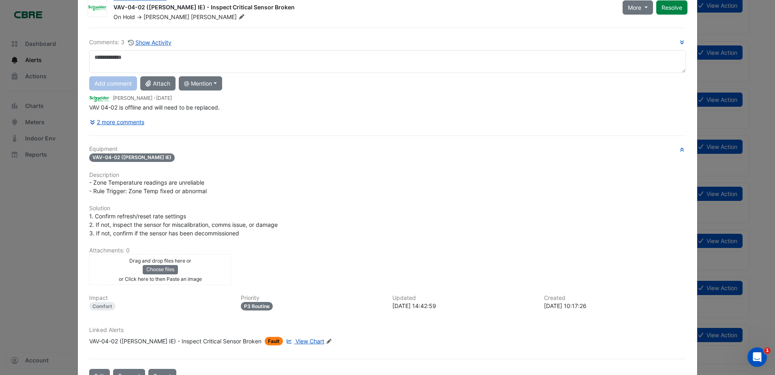
scroll to position [0, 0]
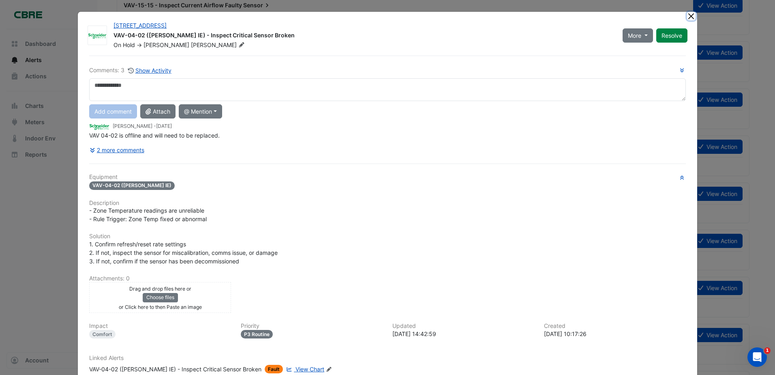
click at [690, 14] on button "Close" at bounding box center [691, 16] width 9 height 9
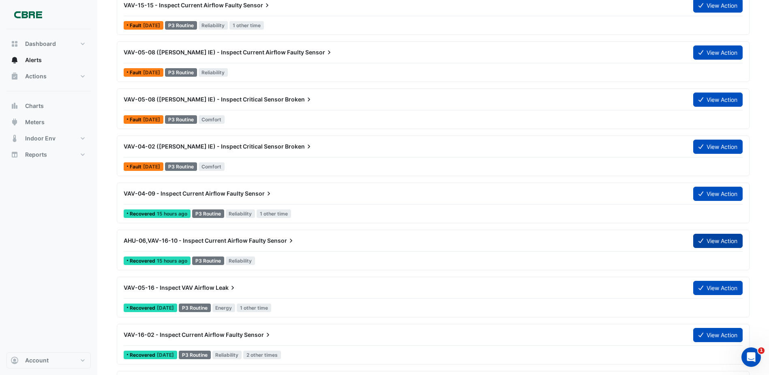
click at [714, 247] on button "View Action" at bounding box center [717, 240] width 49 height 14
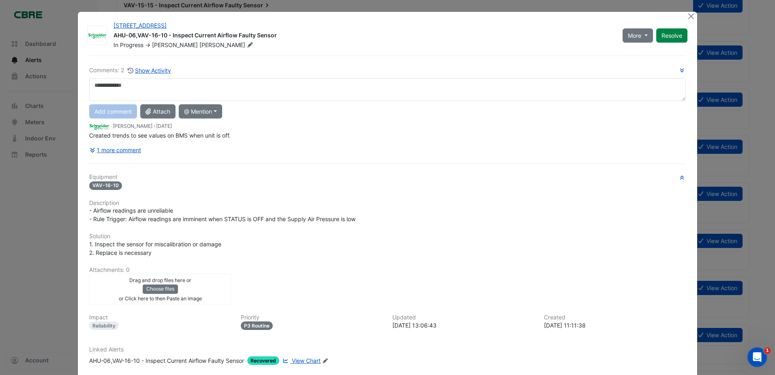
click at [111, 142] on div "Comments: 2 Show Activity Add comment Attach @ Mention ADP Consulting Ajjanthan…" at bounding box center [387, 111] width 597 height 91
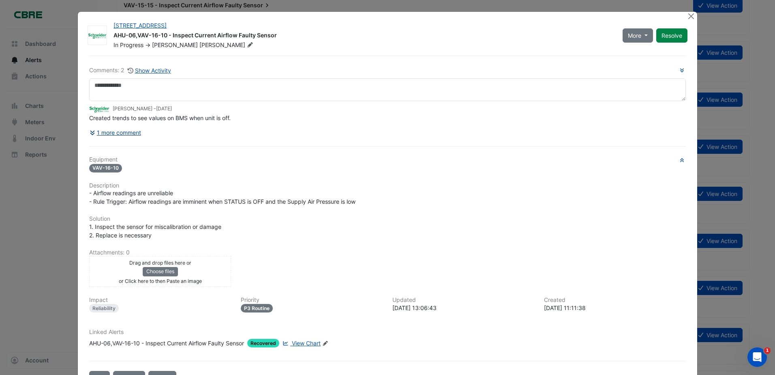
click at [115, 137] on button "1 more comment" at bounding box center [115, 132] width 52 height 14
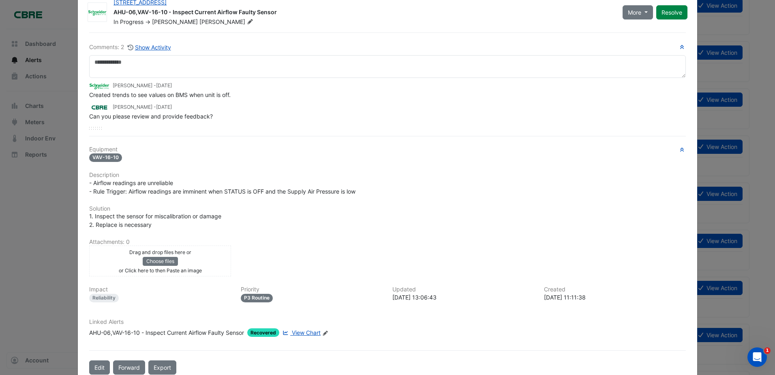
scroll to position [41, 0]
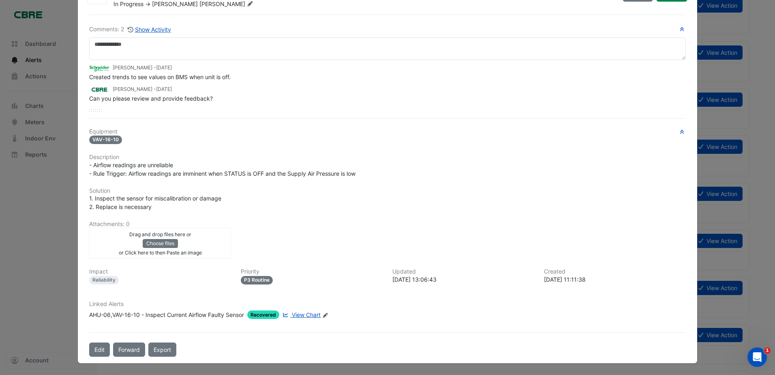
click at [310, 316] on span "View Chart" at bounding box center [306, 314] width 29 height 7
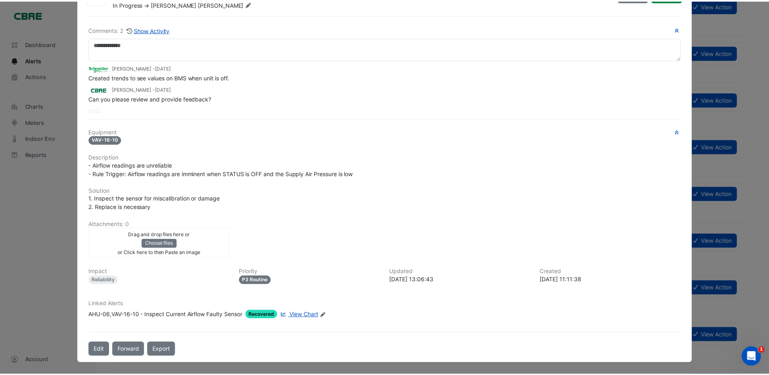
scroll to position [0, 0]
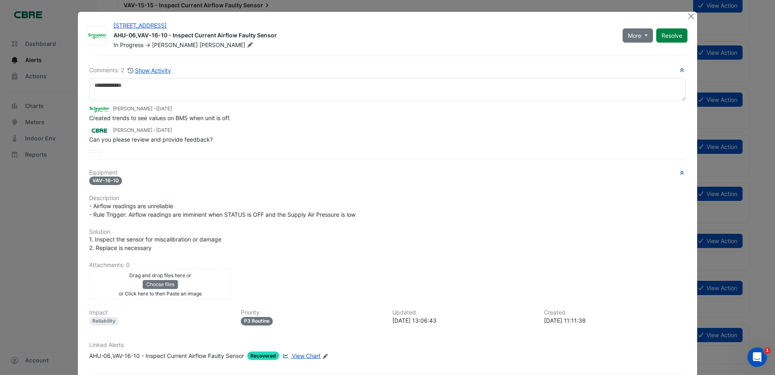
click at [79, 244] on div "11-33 Exhibition Street AHU-06,VAV-16-10 - Inspect Current Airflow Faulty Senso…" at bounding box center [387, 208] width 619 height 392
click at [687, 16] on button "Close" at bounding box center [691, 16] width 9 height 9
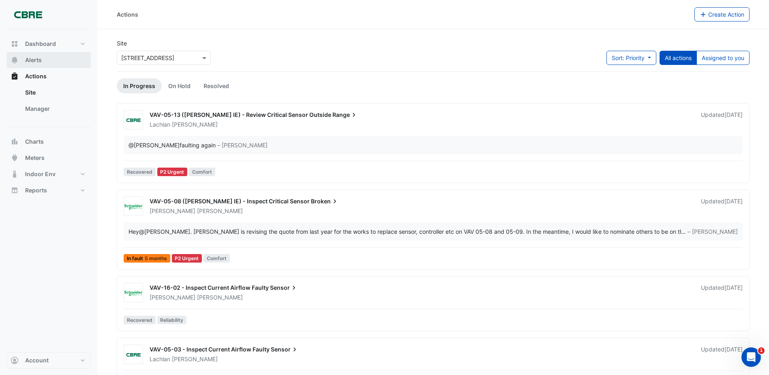
click at [41, 62] on span "Alerts" at bounding box center [33, 60] width 17 height 8
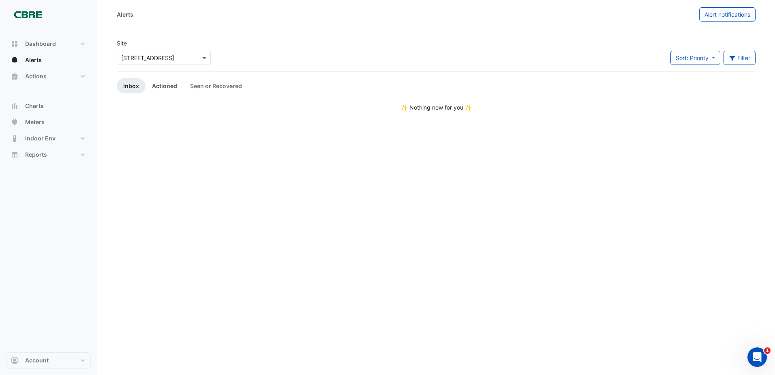
click at [148, 84] on link "Actioned" at bounding box center [165, 85] width 38 height 15
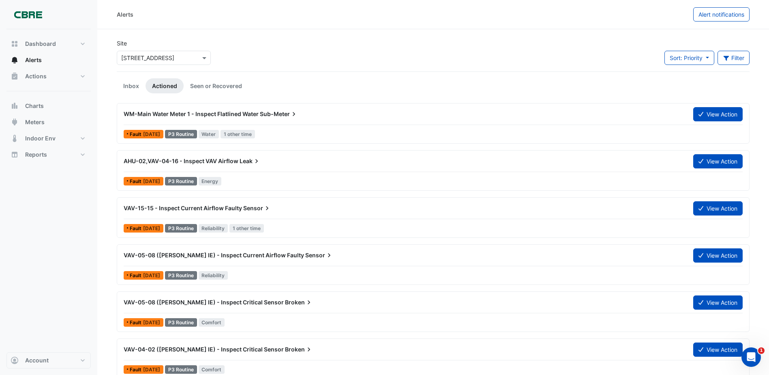
click at [221, 115] on span "WM-Main Water Meter 1 - Inspect Flatlined Water" at bounding box center [191, 113] width 135 height 7
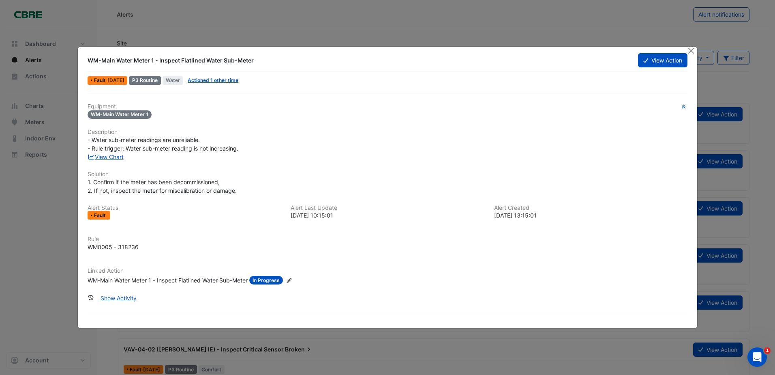
click at [58, 225] on ngb-modal-window "WM-Main Water Meter 1 - Inspect Flatlined Water Sub-Meter View Action Fault 1 w…" at bounding box center [387, 187] width 775 height 375
click at [691, 49] on button "Close" at bounding box center [691, 51] width 9 height 9
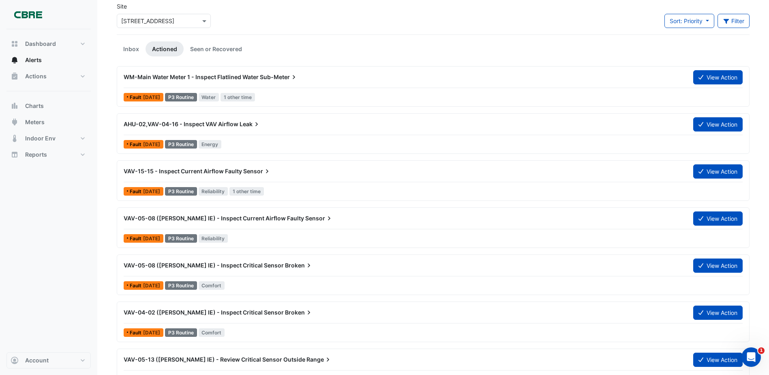
scroll to position [81, 0]
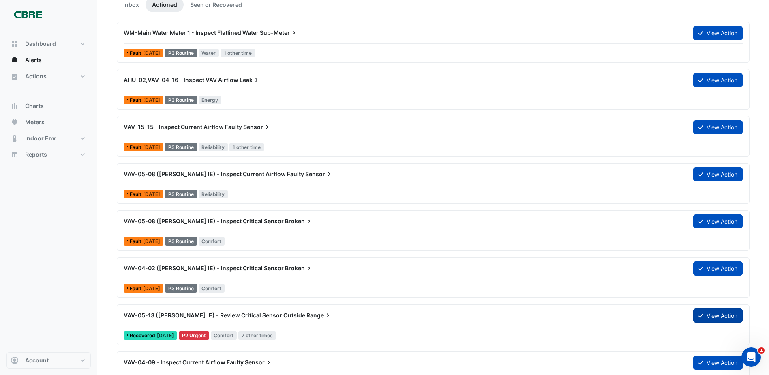
click at [720, 312] on button "View Action" at bounding box center [717, 315] width 49 height 14
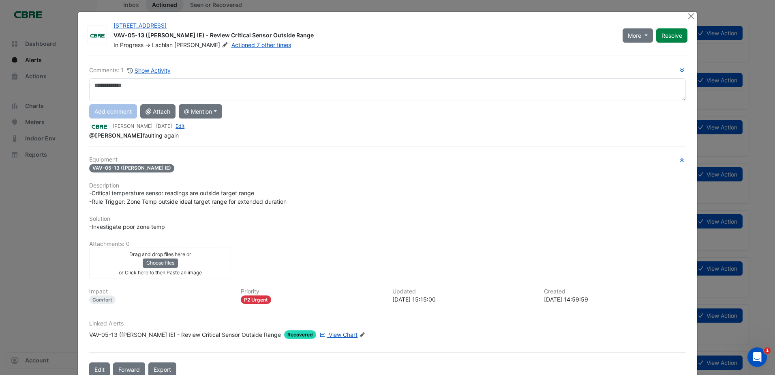
click at [329, 335] on span "View Chart" at bounding box center [343, 334] width 29 height 7
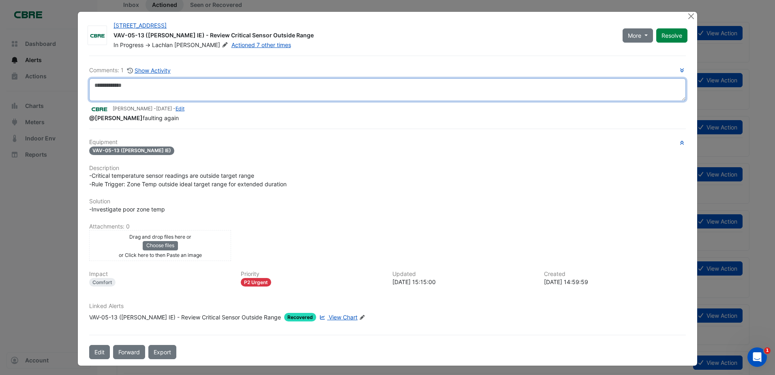
click at [183, 95] on textarea at bounding box center [387, 89] width 597 height 23
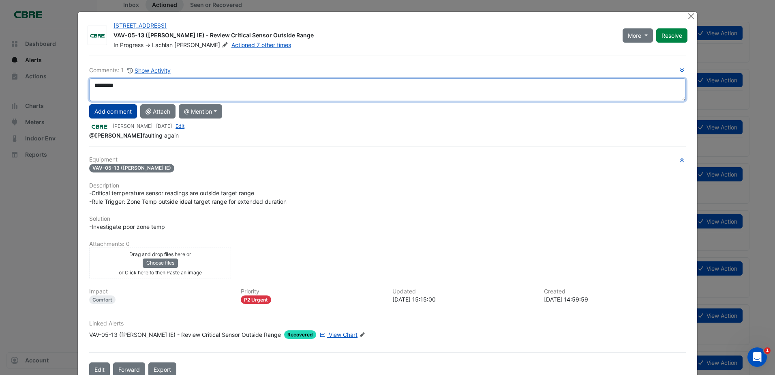
type textarea "*********"
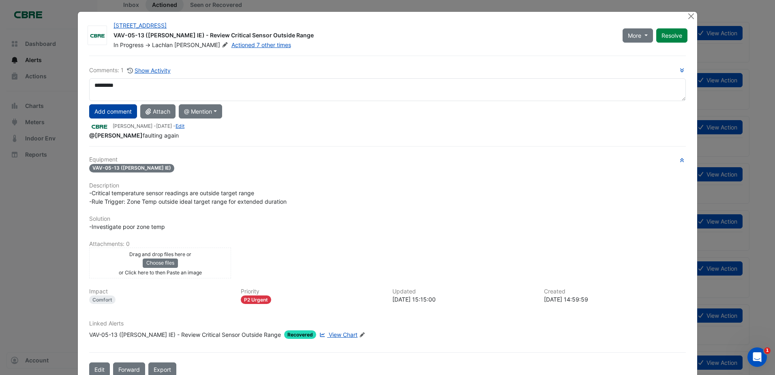
click at [129, 116] on button "Add comment" at bounding box center [113, 111] width 48 height 14
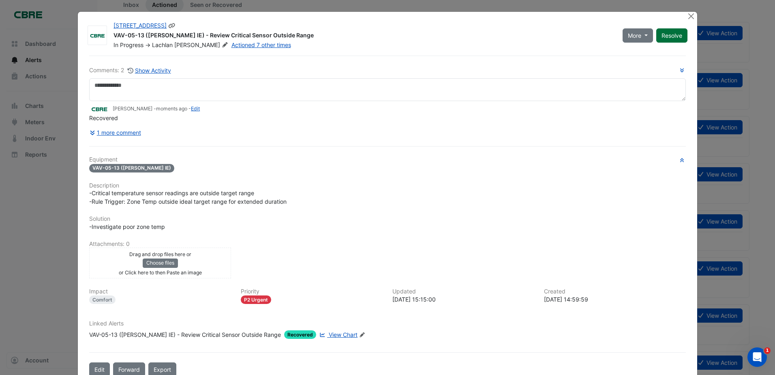
click at [669, 32] on button "Resolve" at bounding box center [671, 35] width 31 height 14
click at [689, 17] on button "Close" at bounding box center [691, 16] width 9 height 9
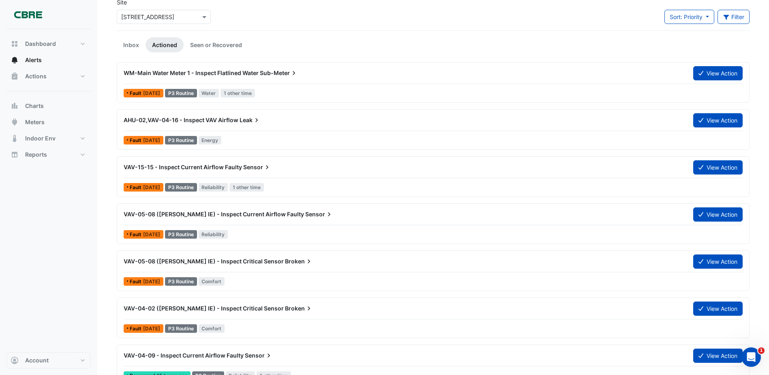
scroll to position [41, 0]
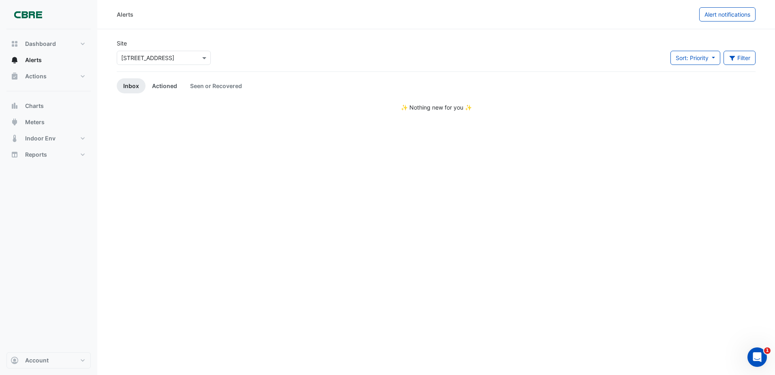
click at [167, 89] on link "Actioned" at bounding box center [165, 85] width 38 height 15
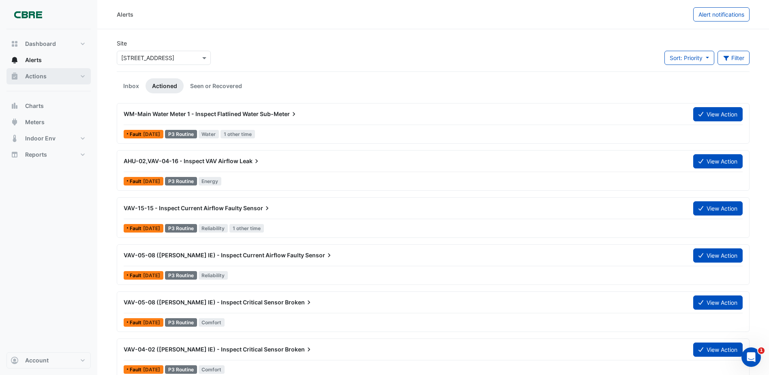
click at [45, 73] on span "Actions" at bounding box center [35, 76] width 21 height 8
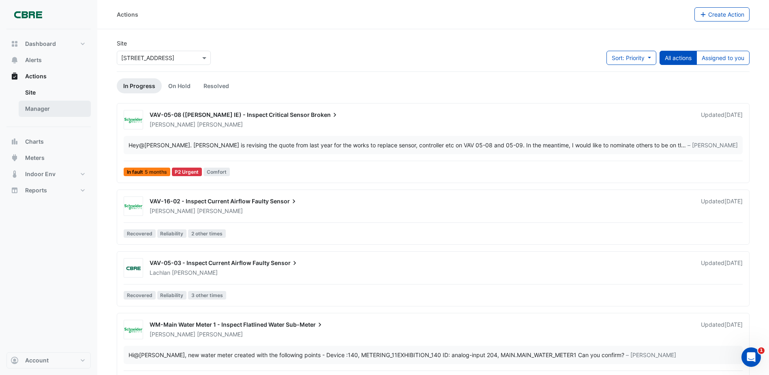
click at [68, 114] on link "Manager" at bounding box center [55, 109] width 72 height 16
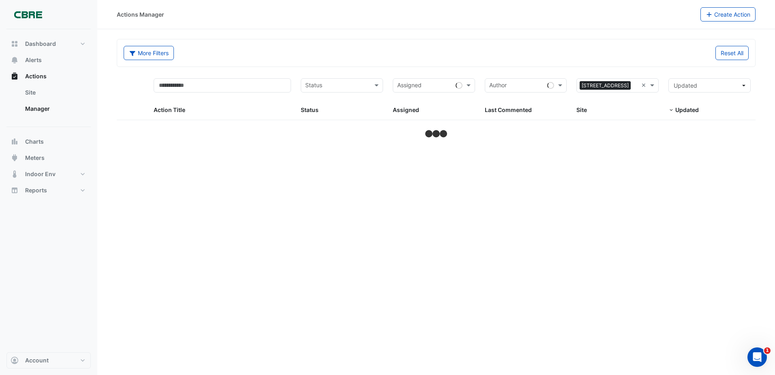
select select "***"
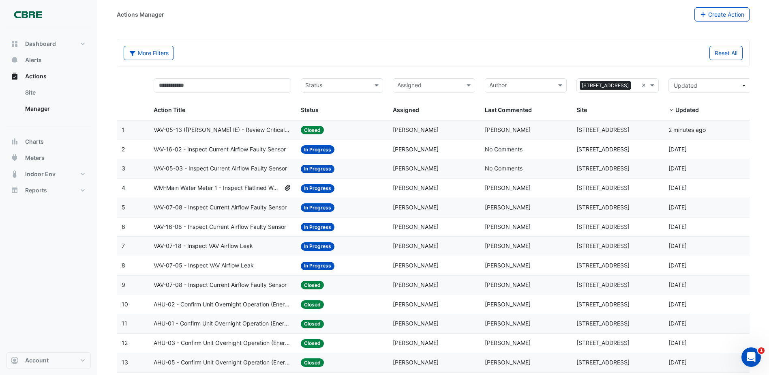
click at [331, 87] on input "text" at bounding box center [337, 85] width 64 height 9
click at [333, 116] on span "In Progress" at bounding box center [323, 114] width 30 height 7
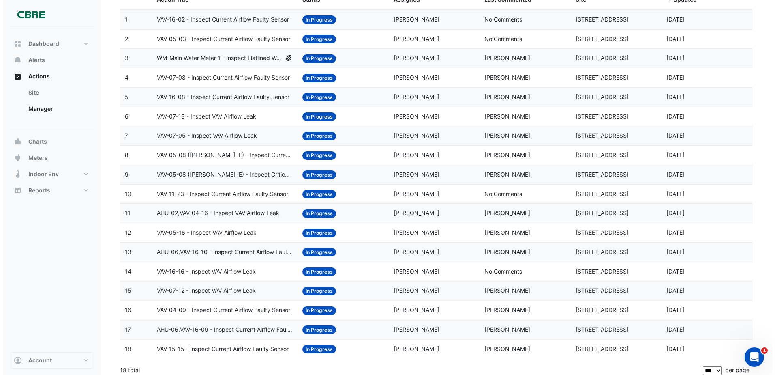
scroll to position [116, 0]
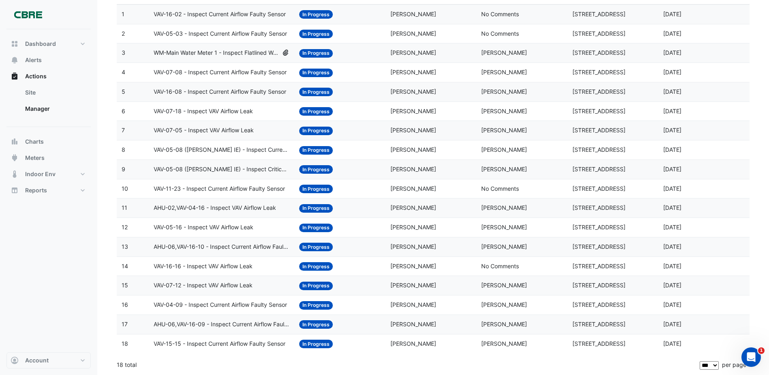
click at [233, 343] on span "VAV-15-15 - Inspect Current Airflow Faulty Sensor" at bounding box center [220, 343] width 132 height 9
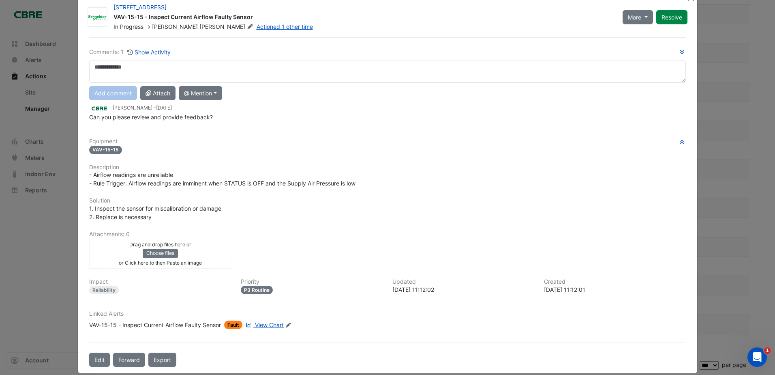
scroll to position [28, 0]
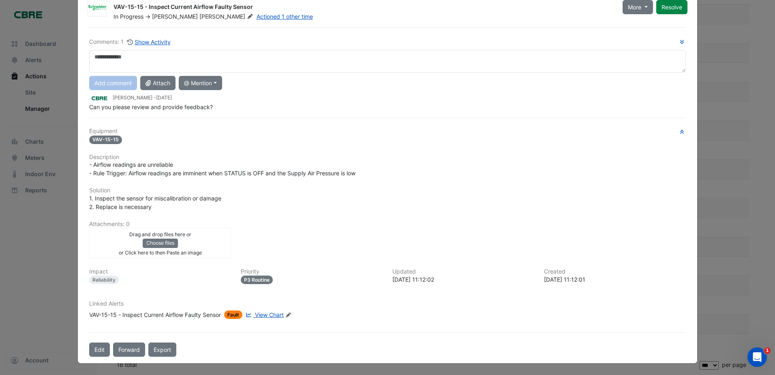
click at [256, 314] on span "View Chart" at bounding box center [269, 314] width 29 height 7
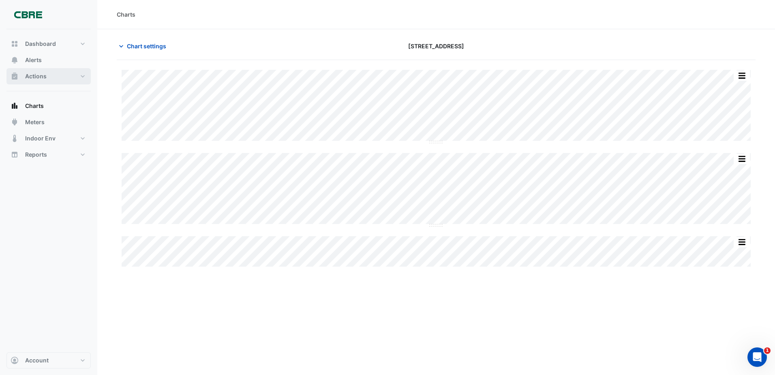
click at [51, 73] on button "Actions" at bounding box center [48, 76] width 84 height 16
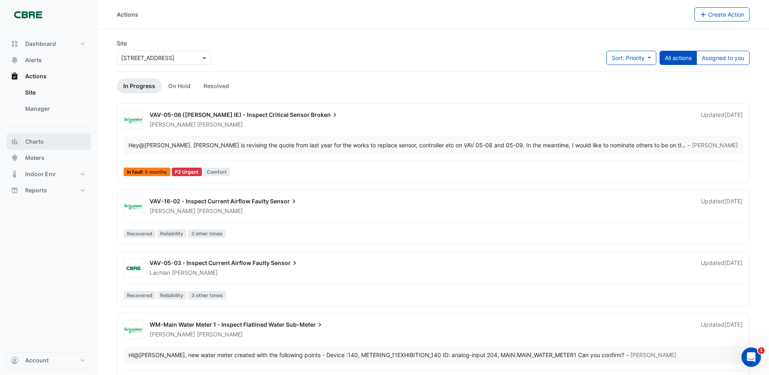
click at [51, 144] on button "Charts" at bounding box center [48, 141] width 84 height 16
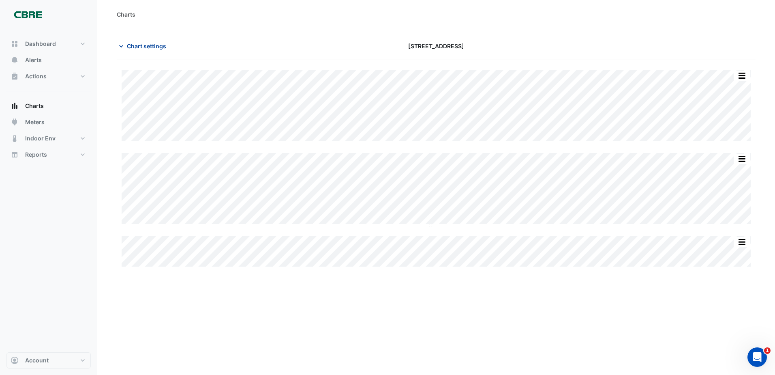
click at [132, 48] on span "Chart settings" at bounding box center [146, 46] width 39 height 9
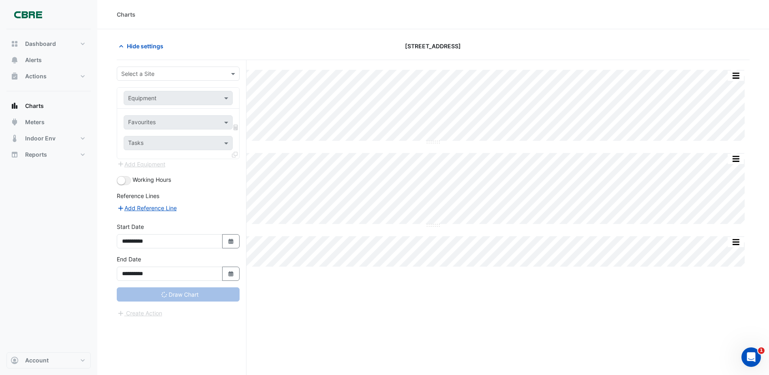
type input "**********"
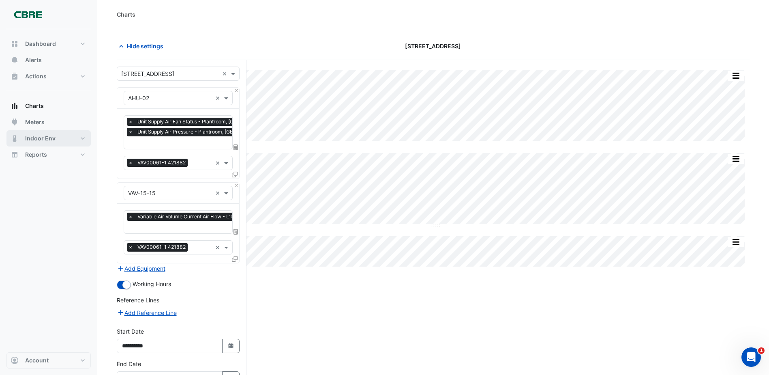
click at [69, 136] on button "Indoor Env" at bounding box center [48, 138] width 84 height 16
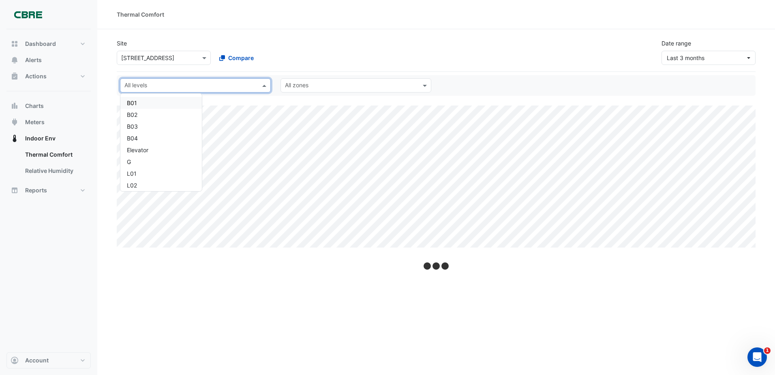
click at [240, 85] on input "text" at bounding box center [190, 86] width 133 height 9
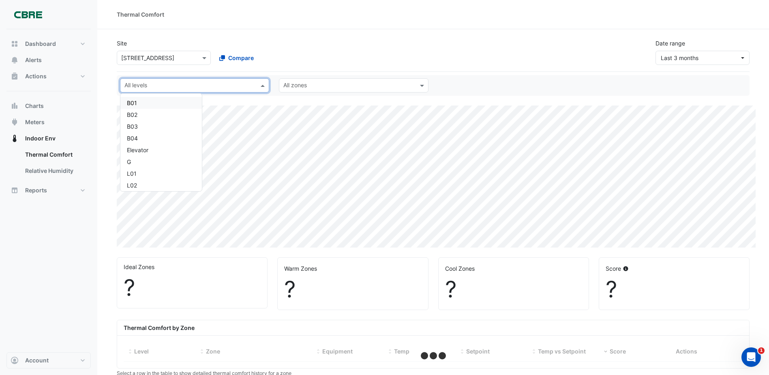
select select "***"
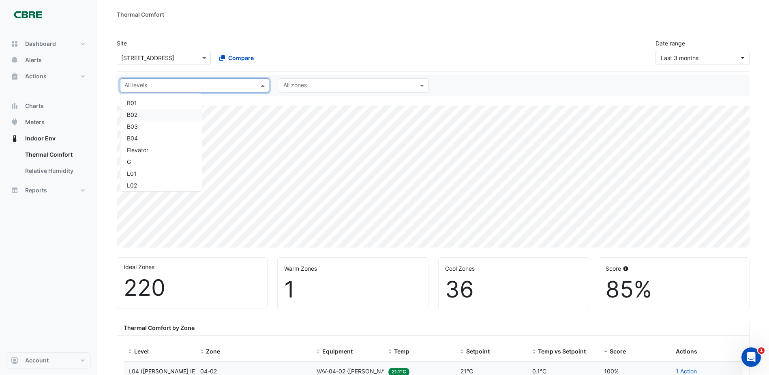
click at [408, 63] on div "Site × 11-33 Exhibition Street Compare Date range Last 3 months" at bounding box center [433, 48] width 643 height 32
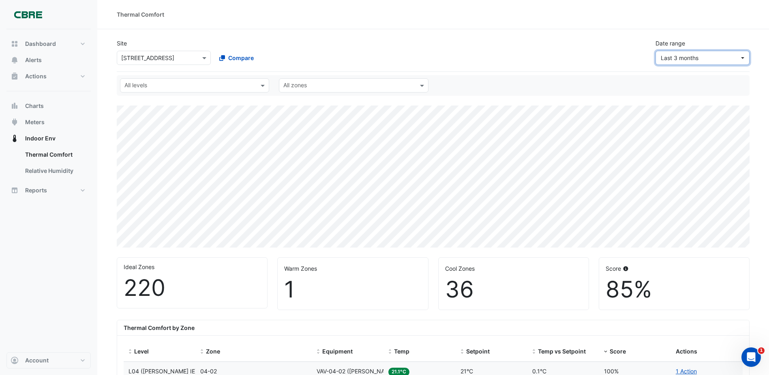
click at [701, 57] on span "Last 3 months" at bounding box center [700, 58] width 79 height 9
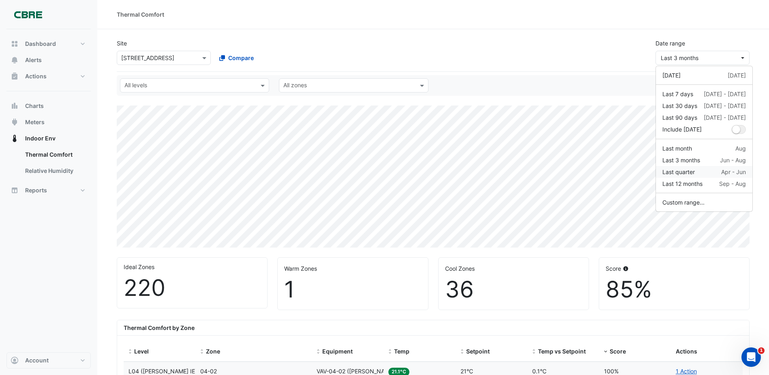
click at [704, 169] on div "Last quarter Apr - Jun" at bounding box center [704, 171] width 84 height 9
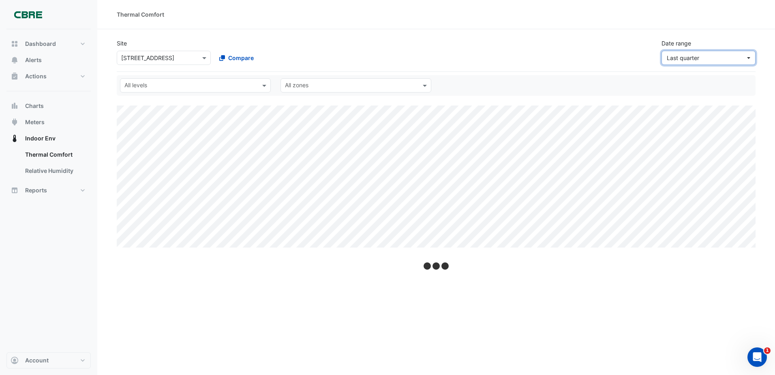
click at [700, 60] on span "Last quarter" at bounding box center [706, 58] width 79 height 9
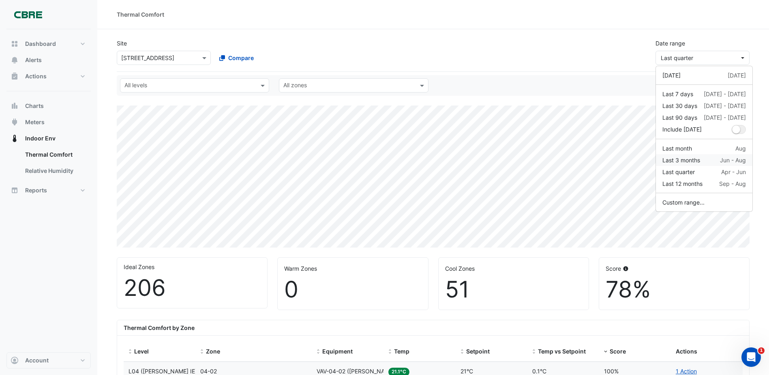
click at [700, 159] on div "Last 3 months" at bounding box center [681, 160] width 38 height 9
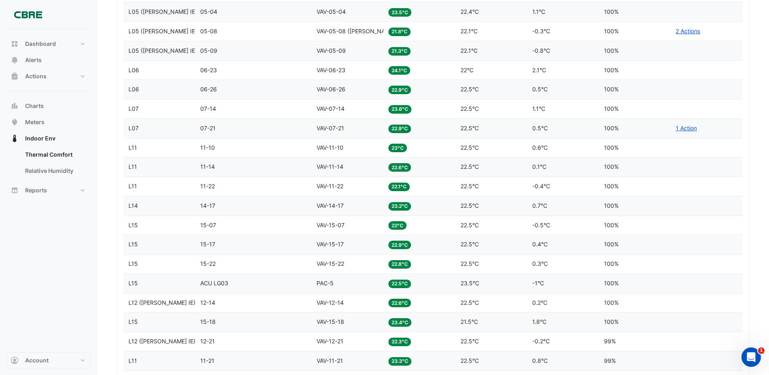
scroll to position [365, 0]
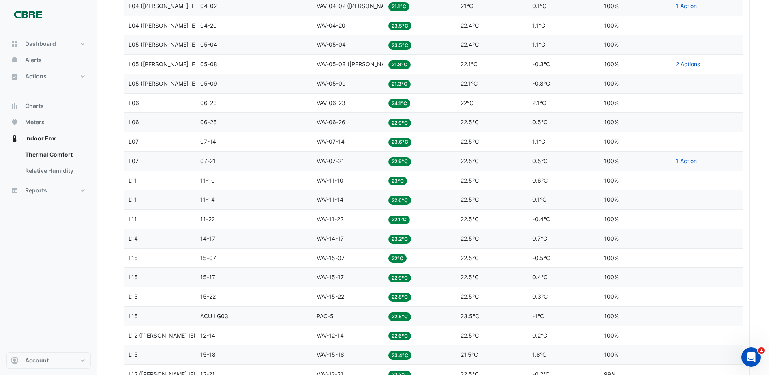
click at [422, 120] on div "Temp 22.9°C" at bounding box center [419, 122] width 62 height 9
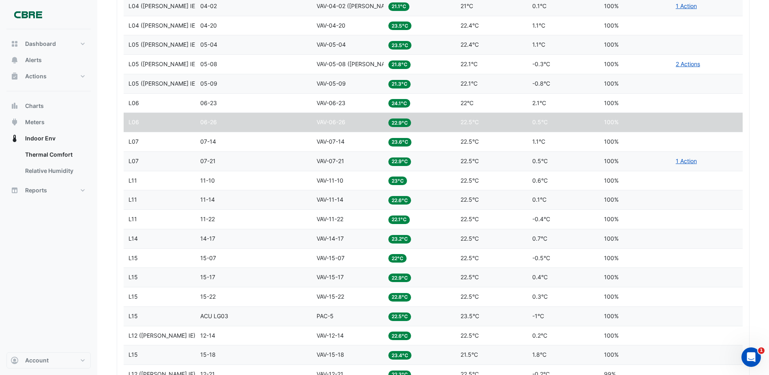
click at [313, 119] on datatable-body-cell "Equipment VAV-06-26" at bounding box center [348, 122] width 72 height 19
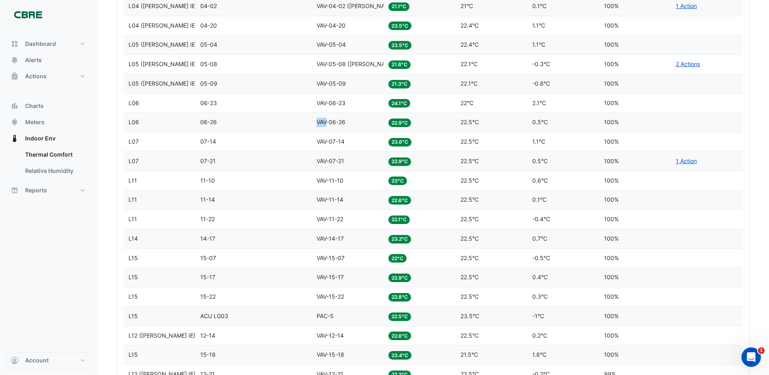
click at [313, 119] on datatable-body-cell "Equipment VAV-06-26" at bounding box center [348, 122] width 72 height 19
drag, startPoint x: 313, startPoint y: 119, endPoint x: 390, endPoint y: 122, distance: 77.1
click at [366, 120] on div "Equipment VAV-06-26" at bounding box center [348, 122] width 62 height 9
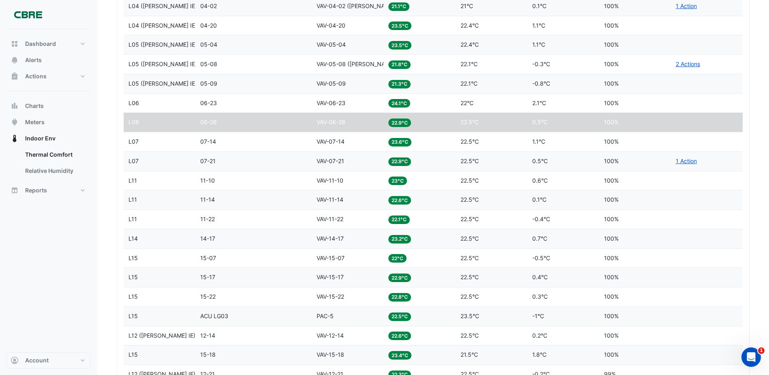
click at [391, 124] on span "22.9°C" at bounding box center [399, 122] width 23 height 9
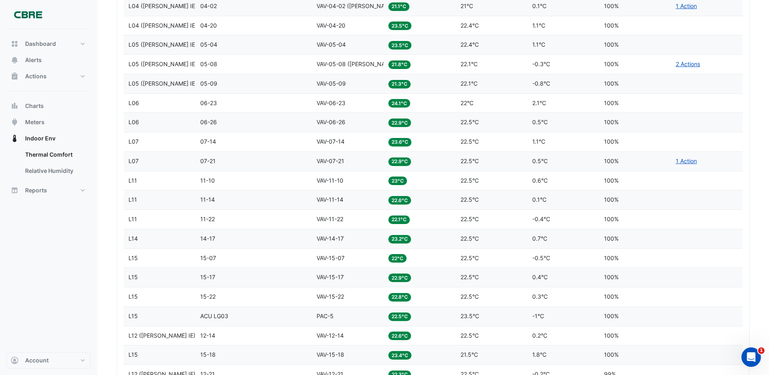
click at [208, 122] on span "06-26" at bounding box center [208, 121] width 17 height 7
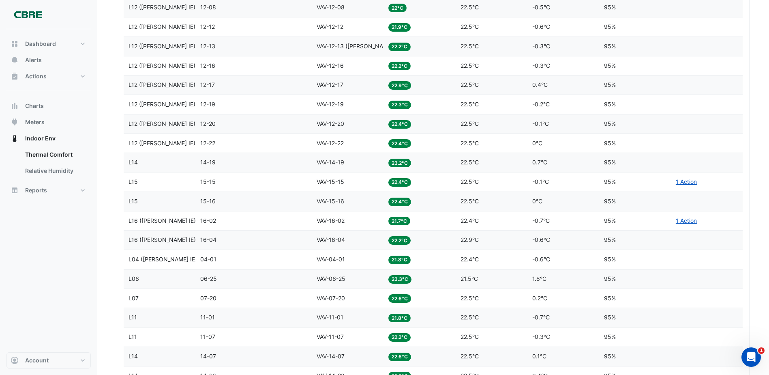
scroll to position [1095, 0]
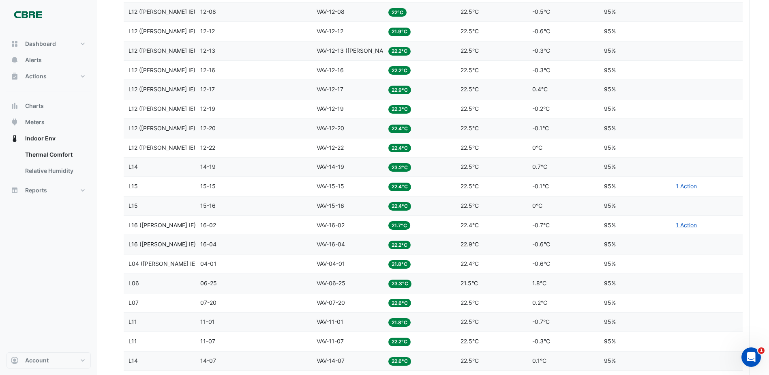
click at [286, 308] on datatable-body-cell "Zone 07-20" at bounding box center [253, 302] width 116 height 19
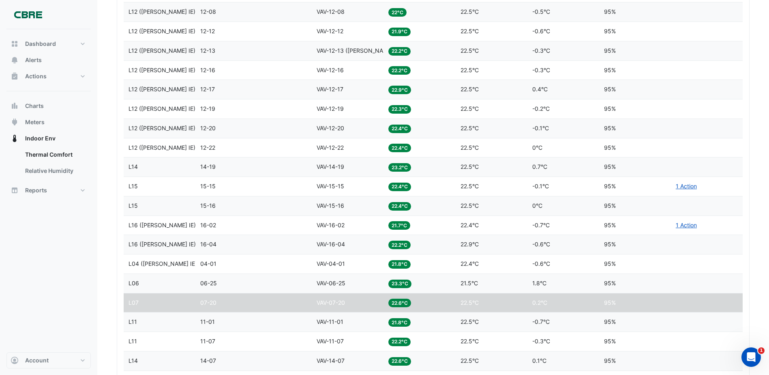
click at [286, 304] on div "Zone 07-20" at bounding box center [253, 302] width 107 height 9
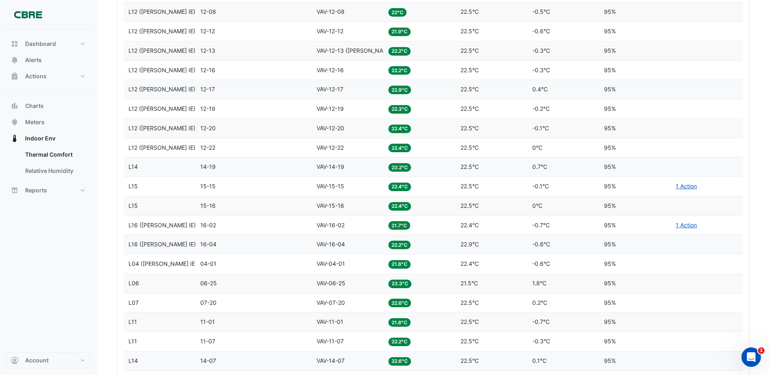
click at [284, 304] on div "Zone 07-20" at bounding box center [253, 302] width 107 height 9
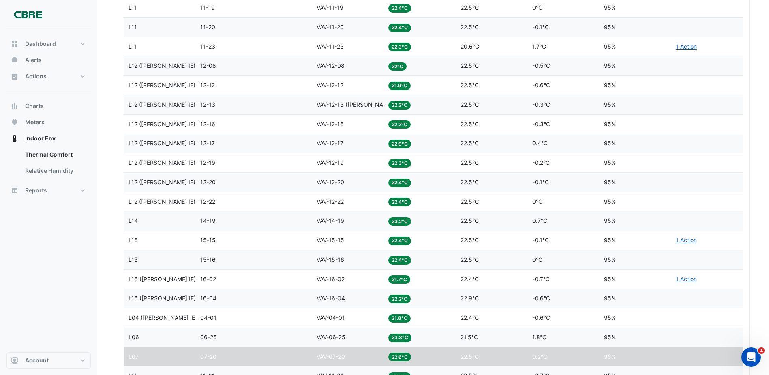
scroll to position [973, 0]
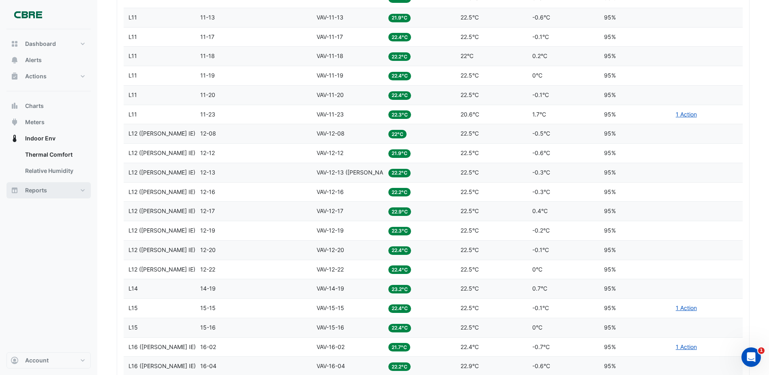
click at [49, 197] on button "Reports" at bounding box center [48, 190] width 84 height 16
select select "***"
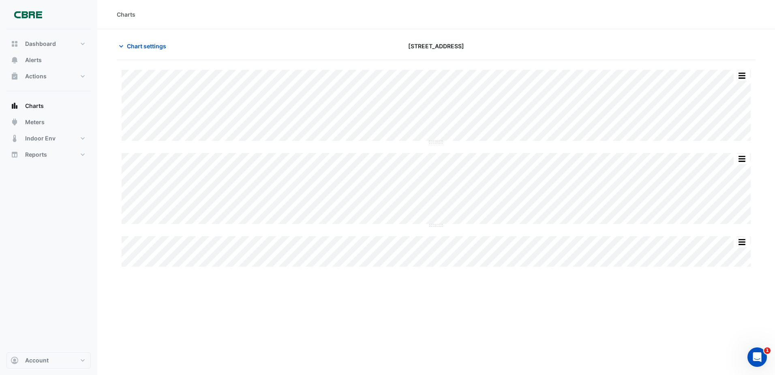
drag, startPoint x: 453, startPoint y: 339, endPoint x: 468, endPoint y: 326, distance: 19.3
click at [452, 340] on div "Charts Chart settings [STREET_ADDRESS] Split by Equip Split All Split None Prin…" at bounding box center [436, 187] width 678 height 375
